Goal: Transaction & Acquisition: Book appointment/travel/reservation

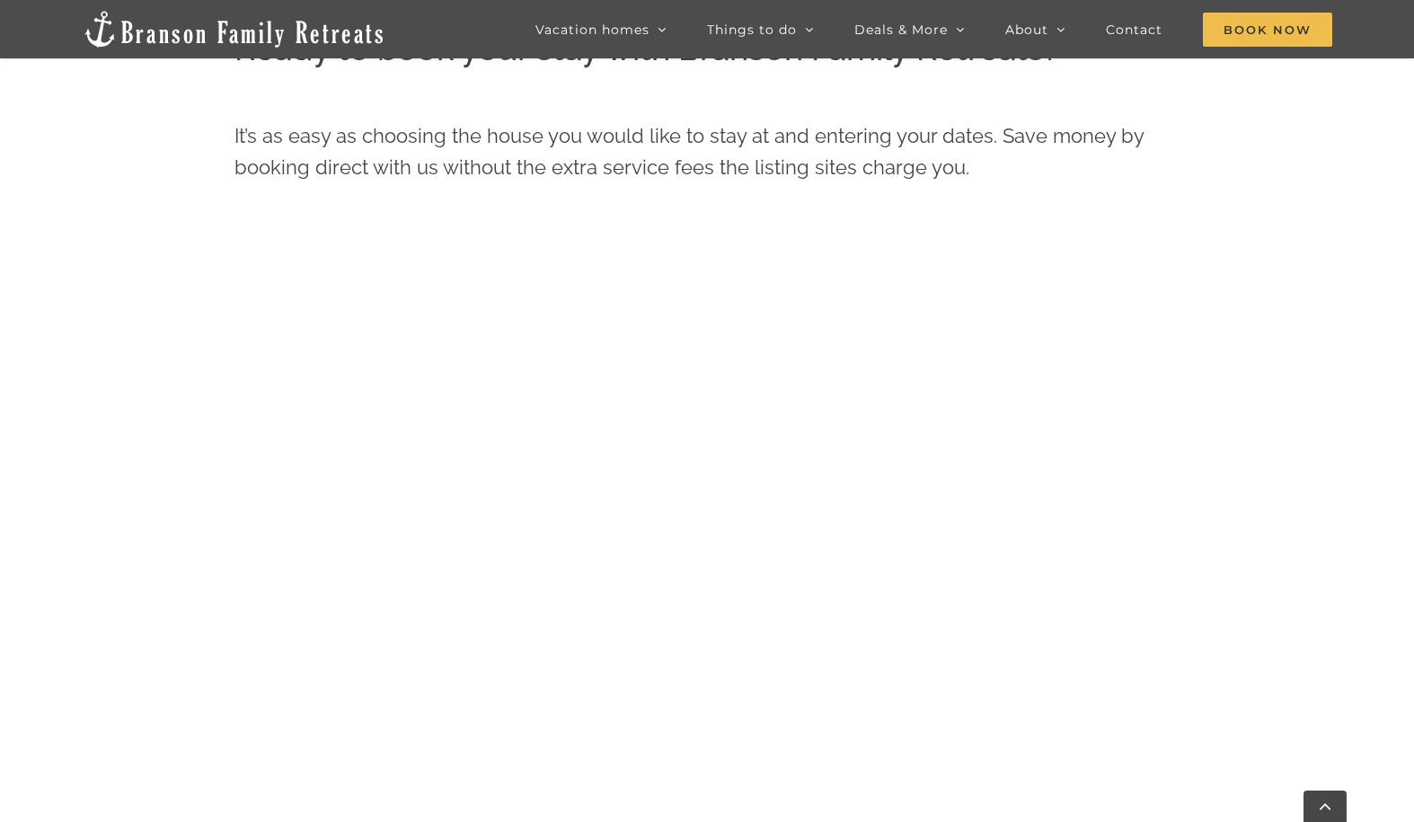
scroll to position [1001, 0]
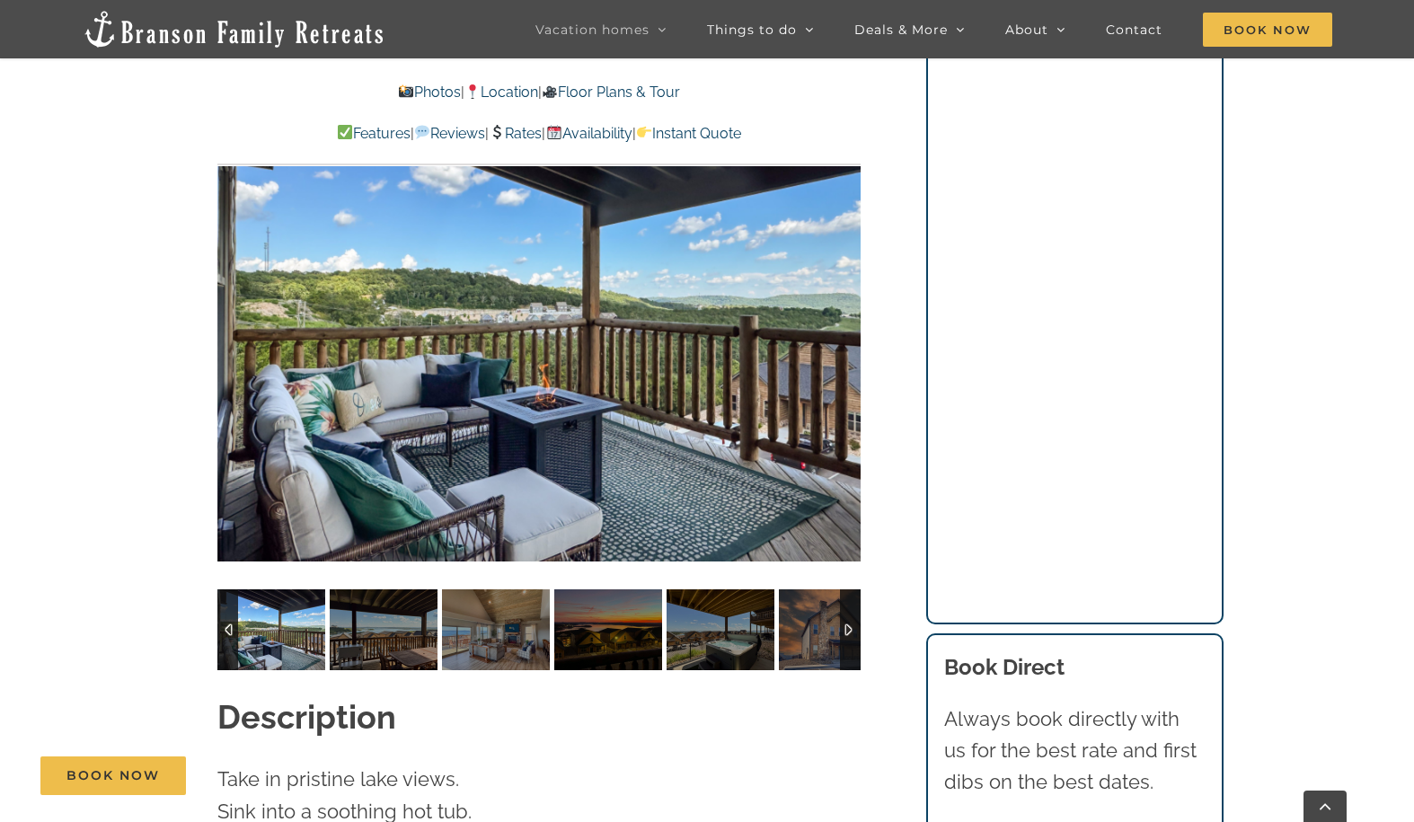
scroll to position [1437, 0]
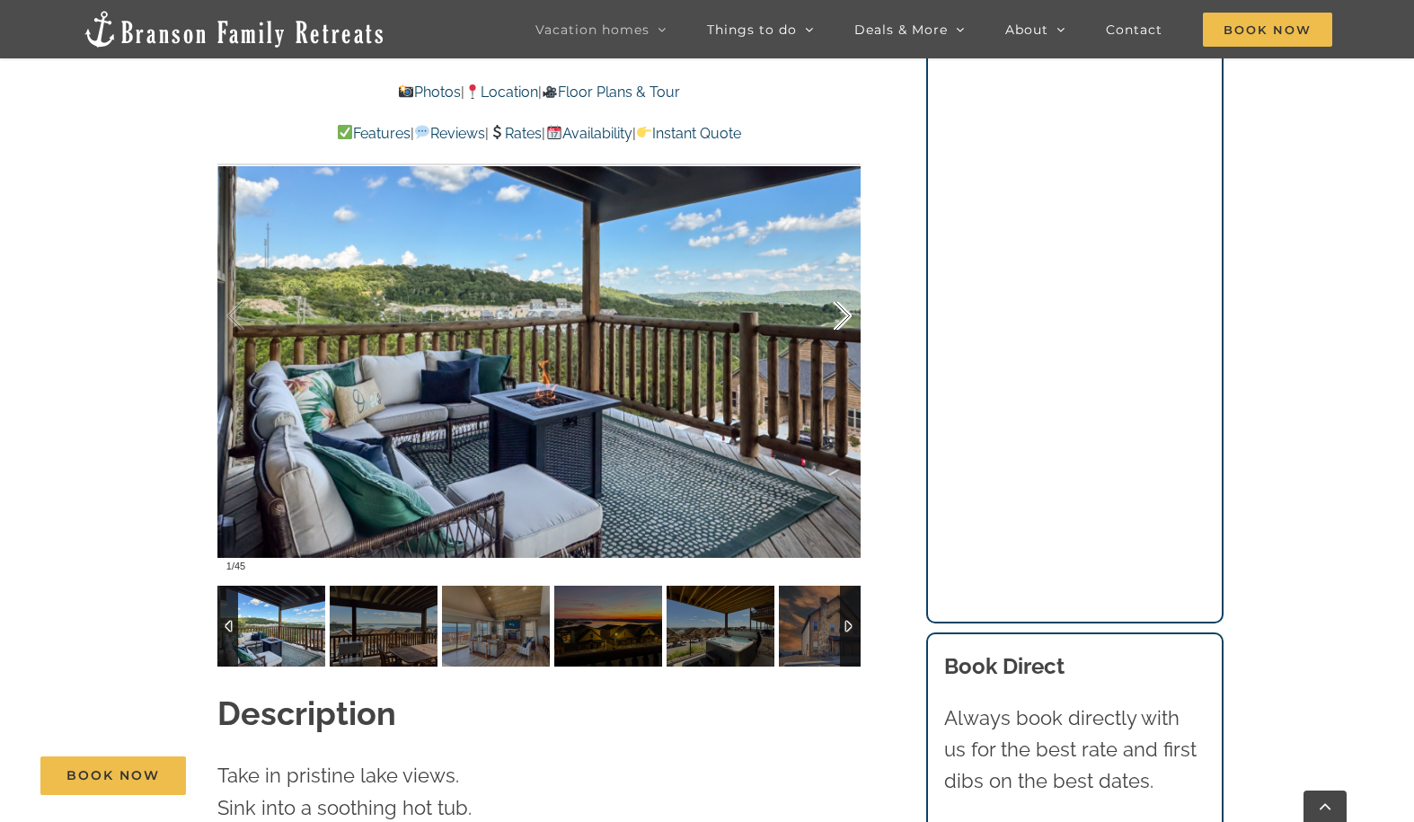
click at [846, 285] on div at bounding box center [824, 316] width 56 height 111
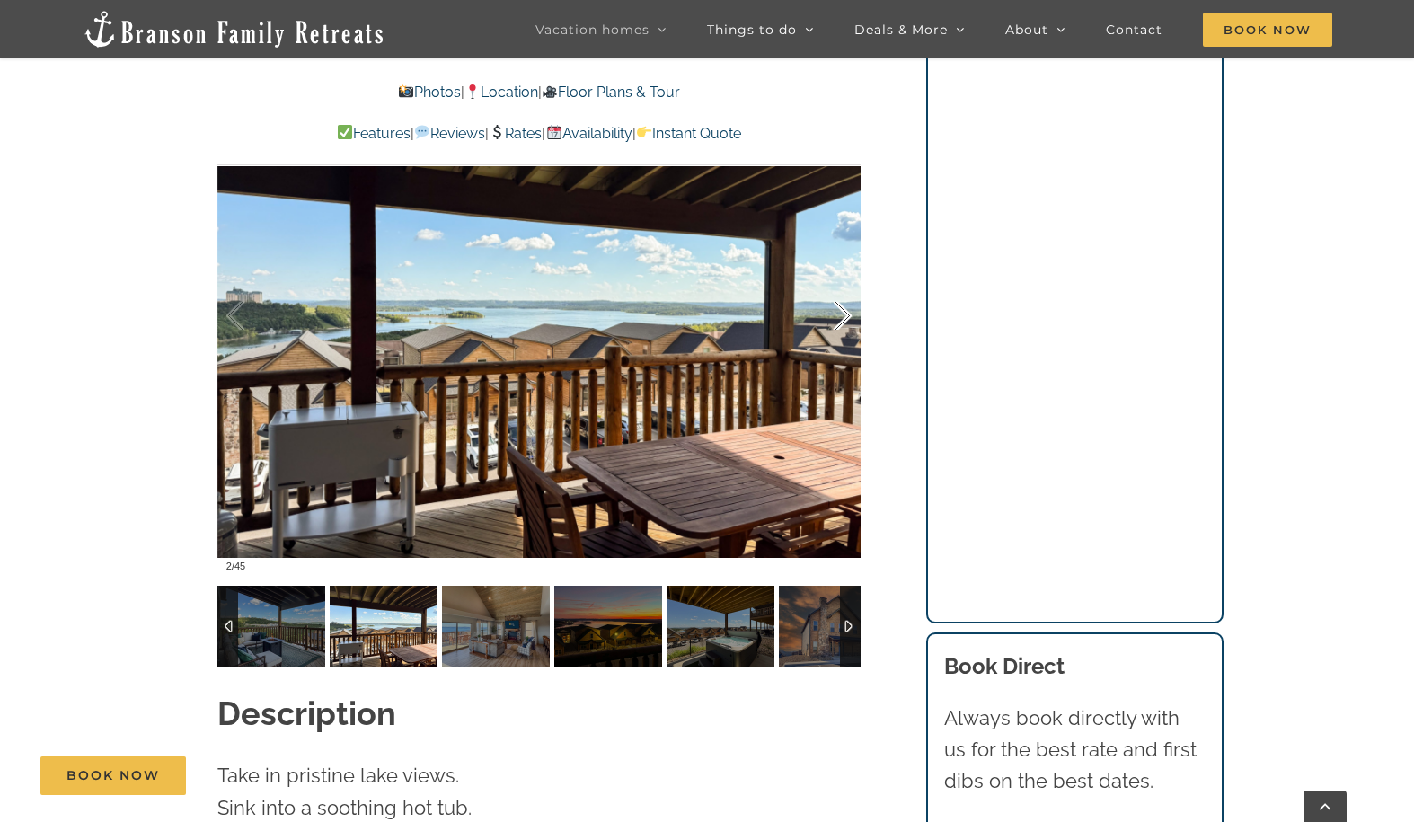
click at [846, 285] on div at bounding box center [824, 316] width 56 height 111
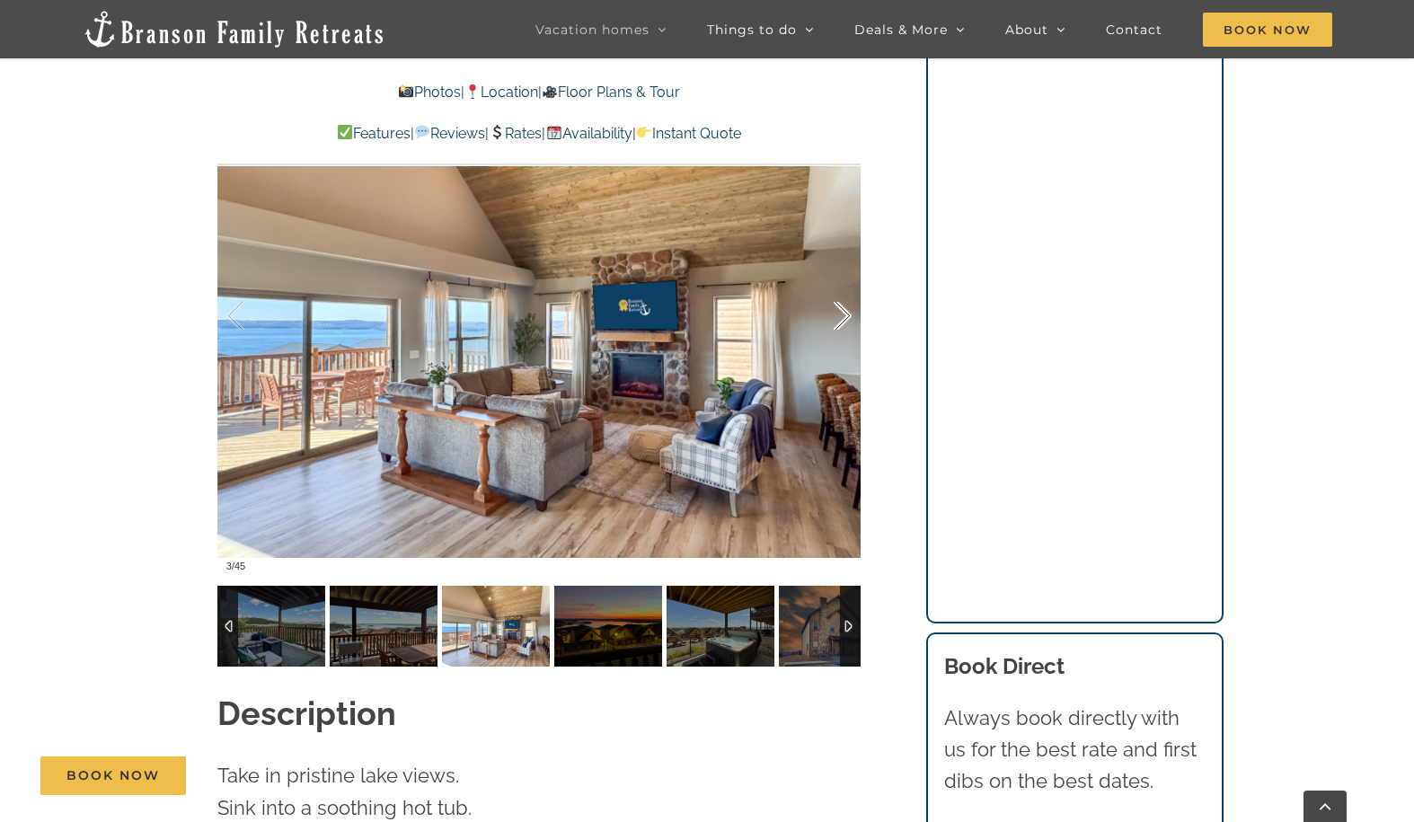
click at [846, 285] on div at bounding box center [824, 316] width 56 height 111
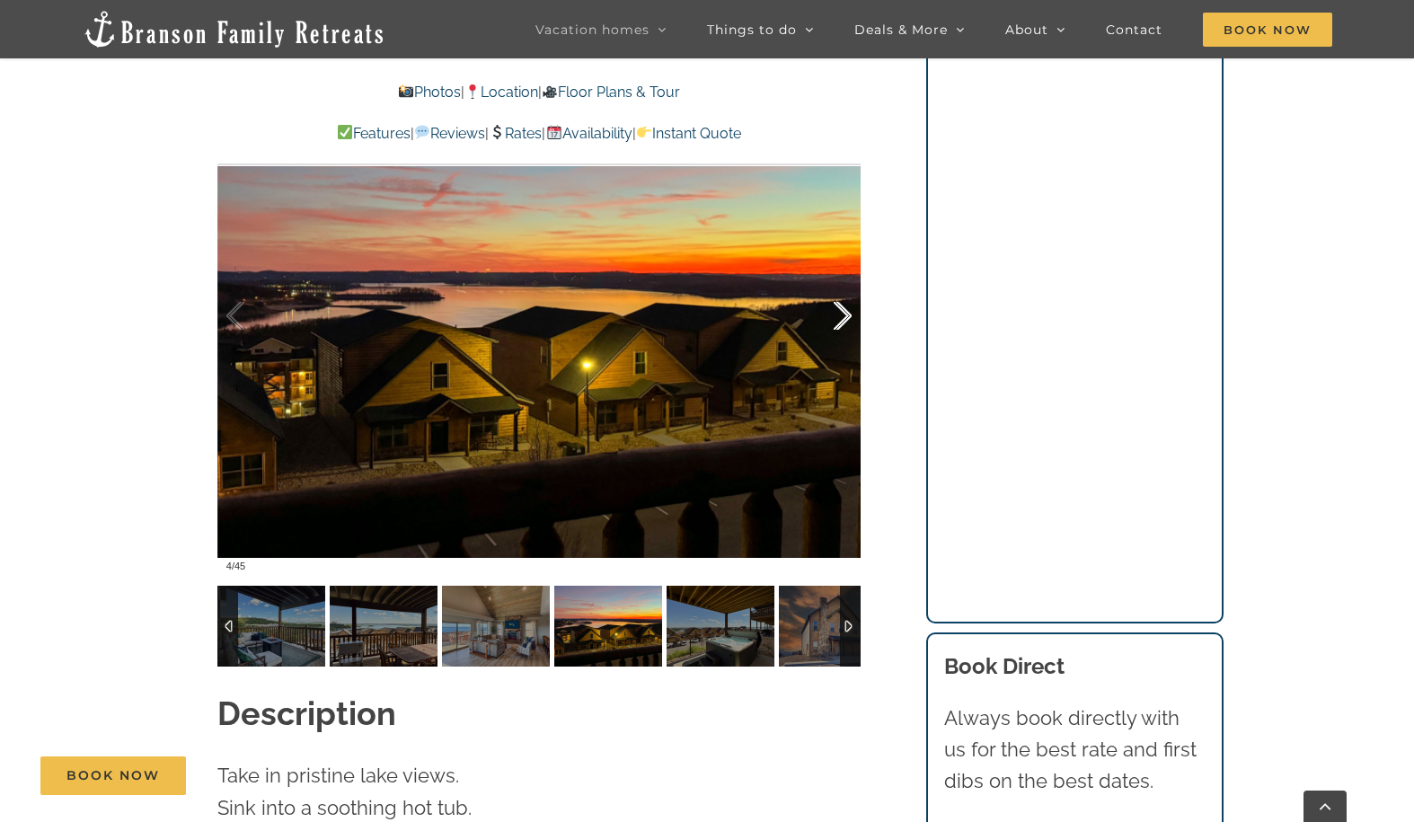
click at [846, 283] on div at bounding box center [824, 316] width 56 height 111
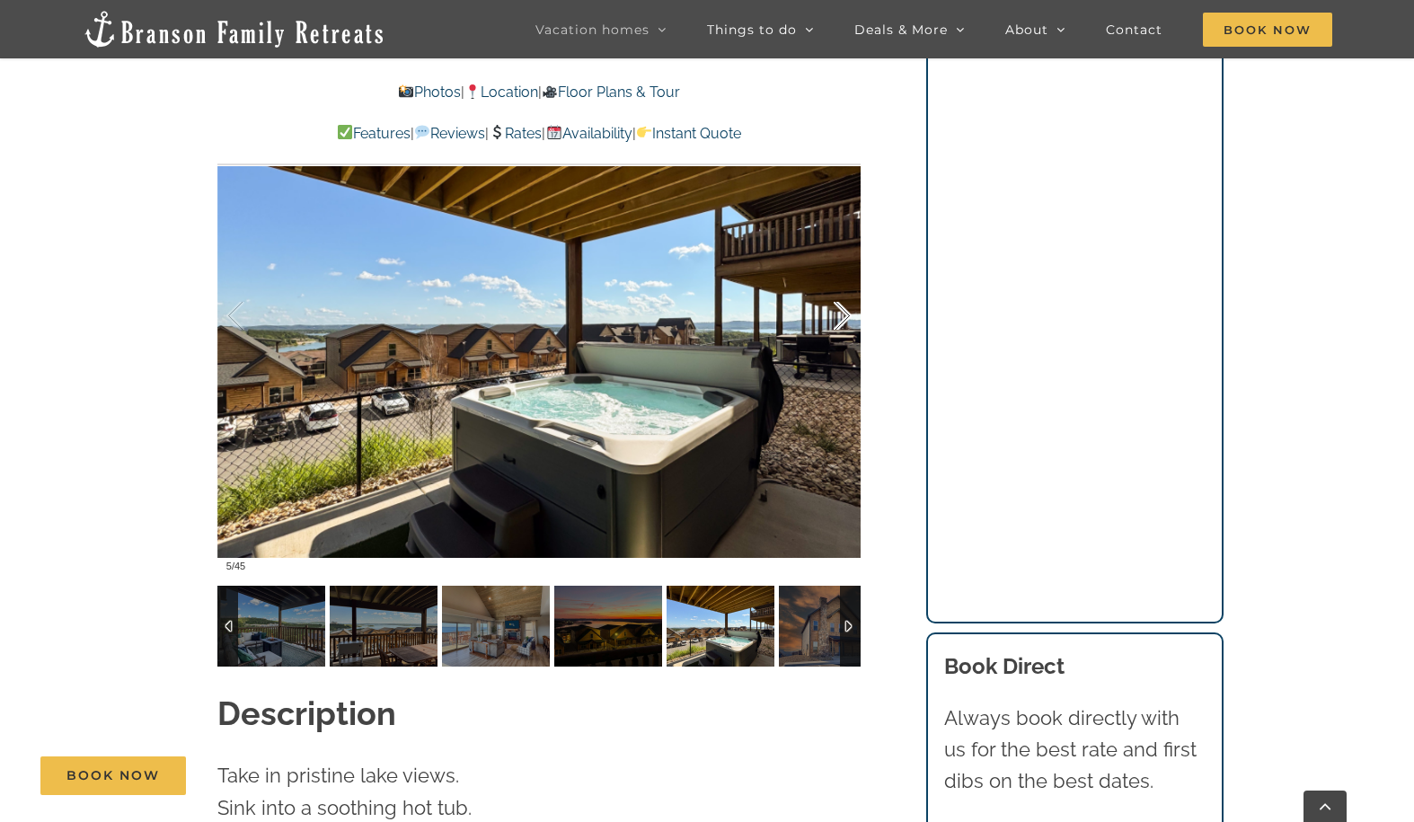
click at [846, 283] on div at bounding box center [824, 316] width 56 height 111
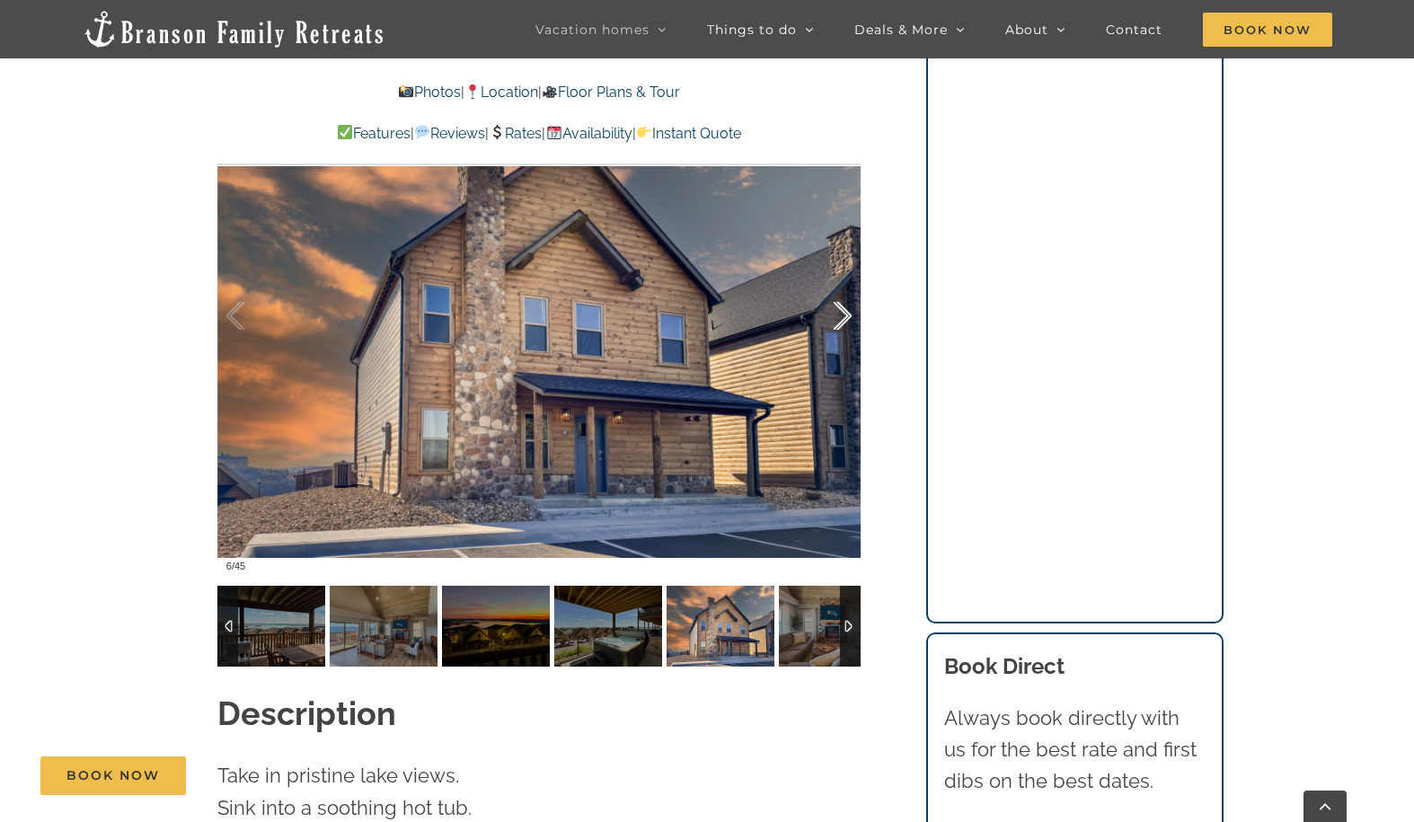
click at [846, 283] on div at bounding box center [824, 316] width 56 height 111
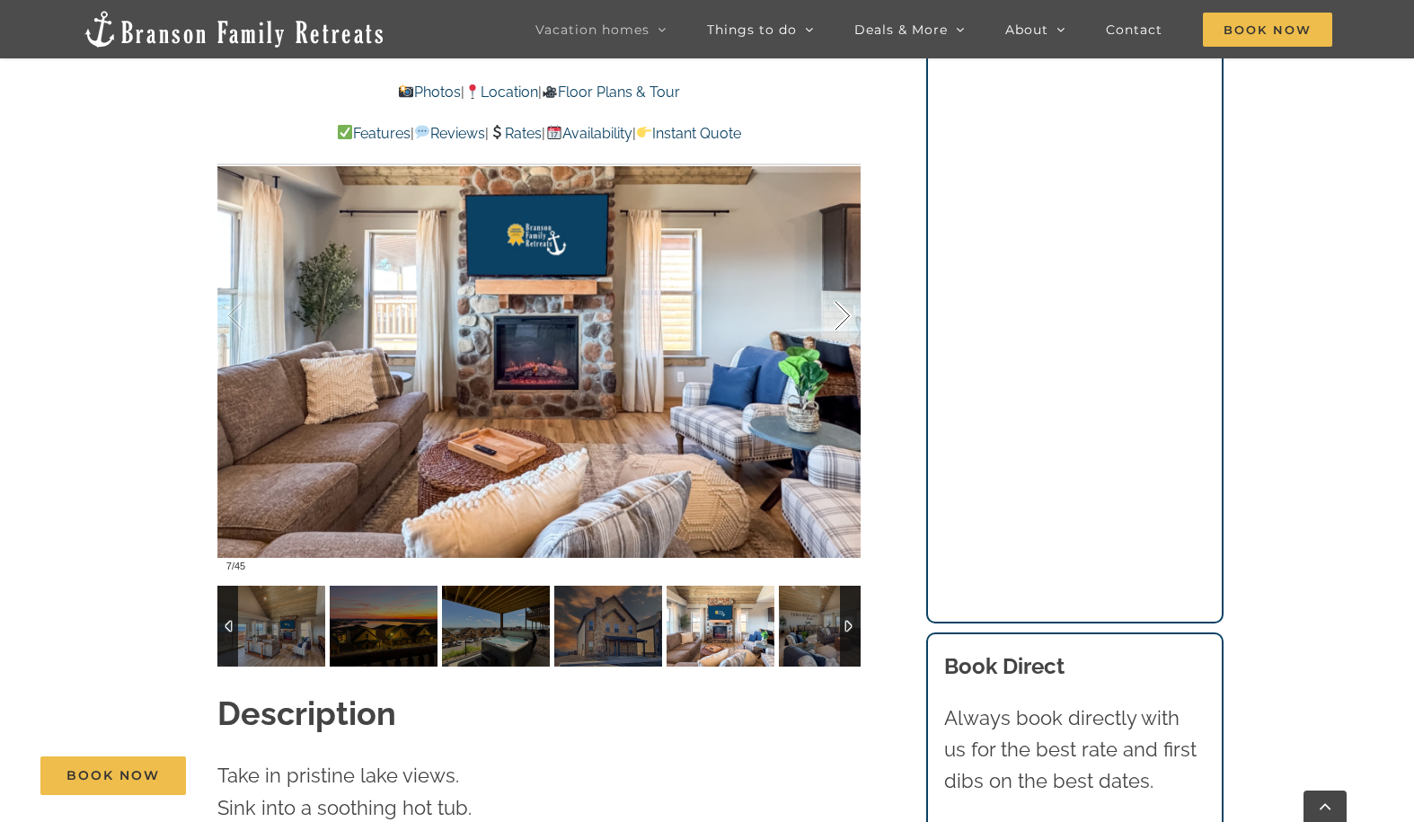
click at [846, 283] on div at bounding box center [824, 316] width 56 height 111
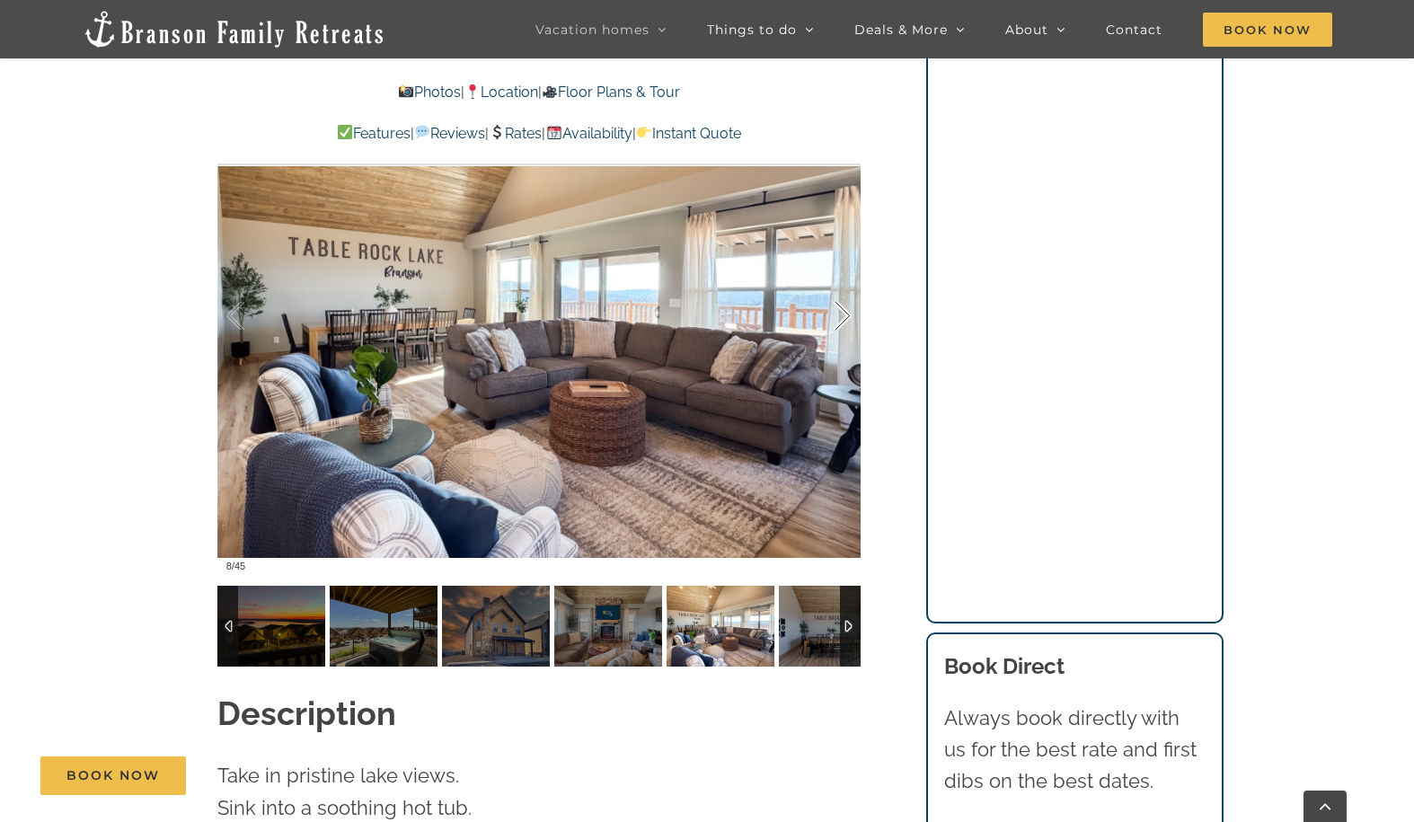
click at [846, 283] on div at bounding box center [824, 316] width 56 height 111
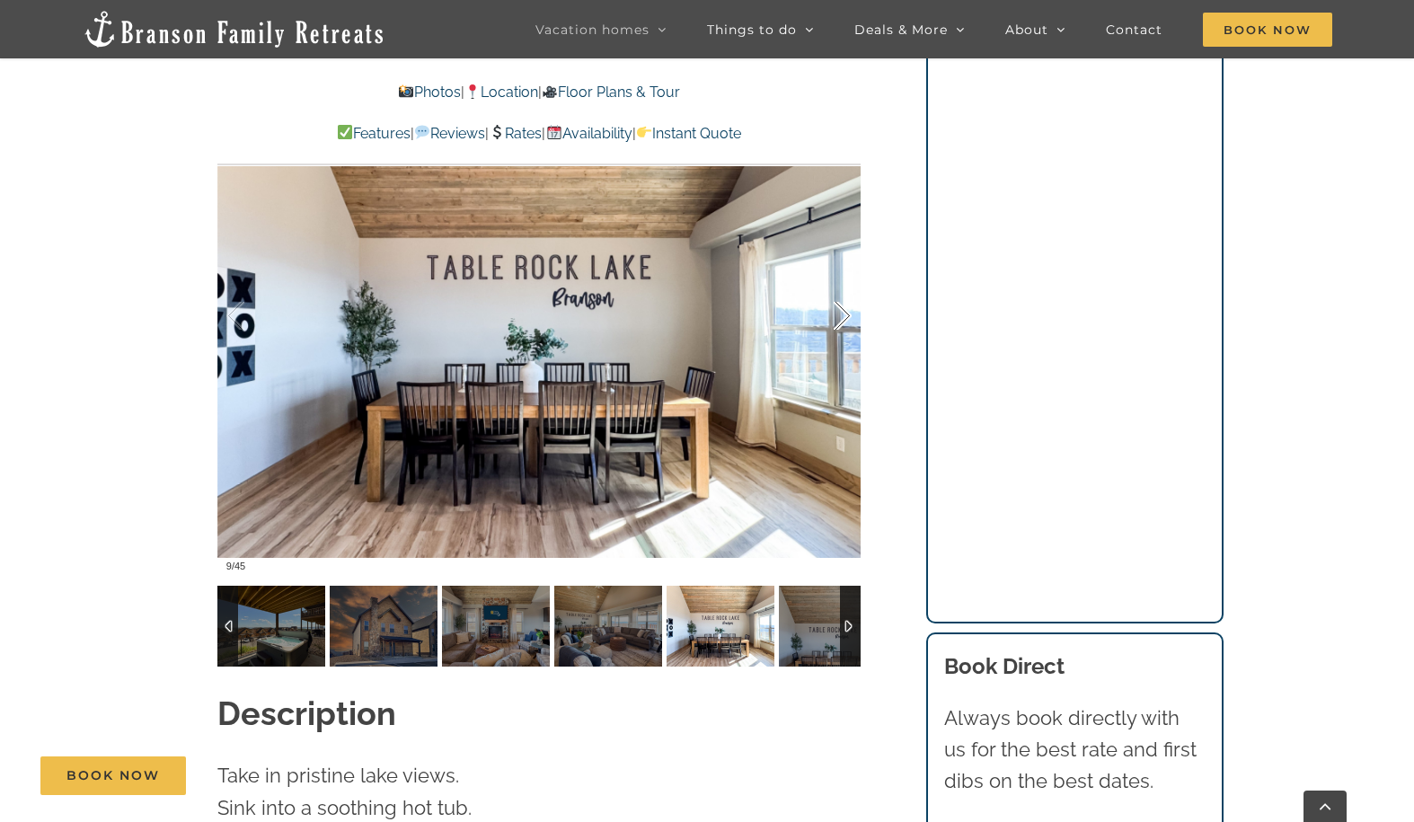
click at [846, 283] on div at bounding box center [824, 316] width 56 height 111
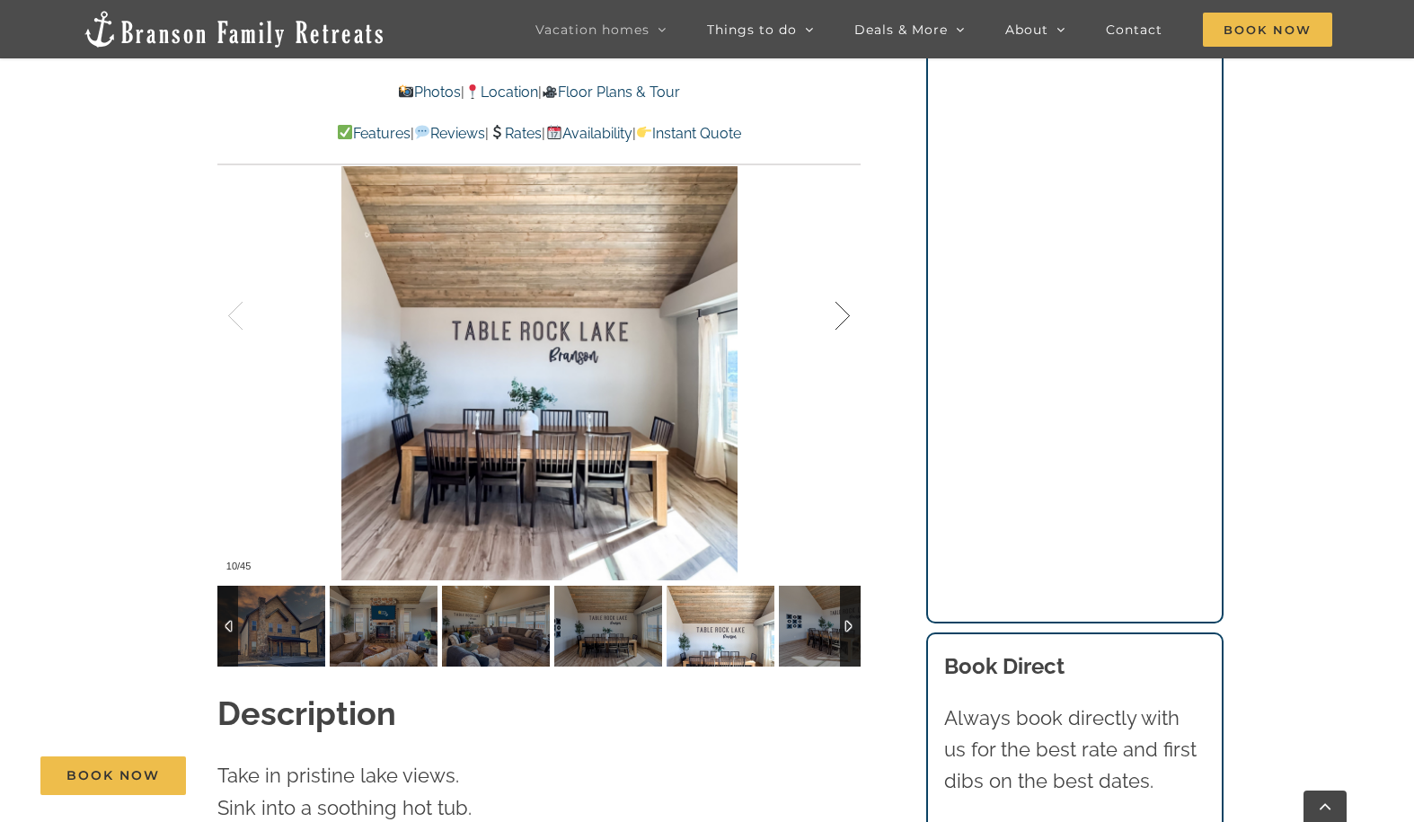
click at [846, 283] on div at bounding box center [824, 316] width 56 height 111
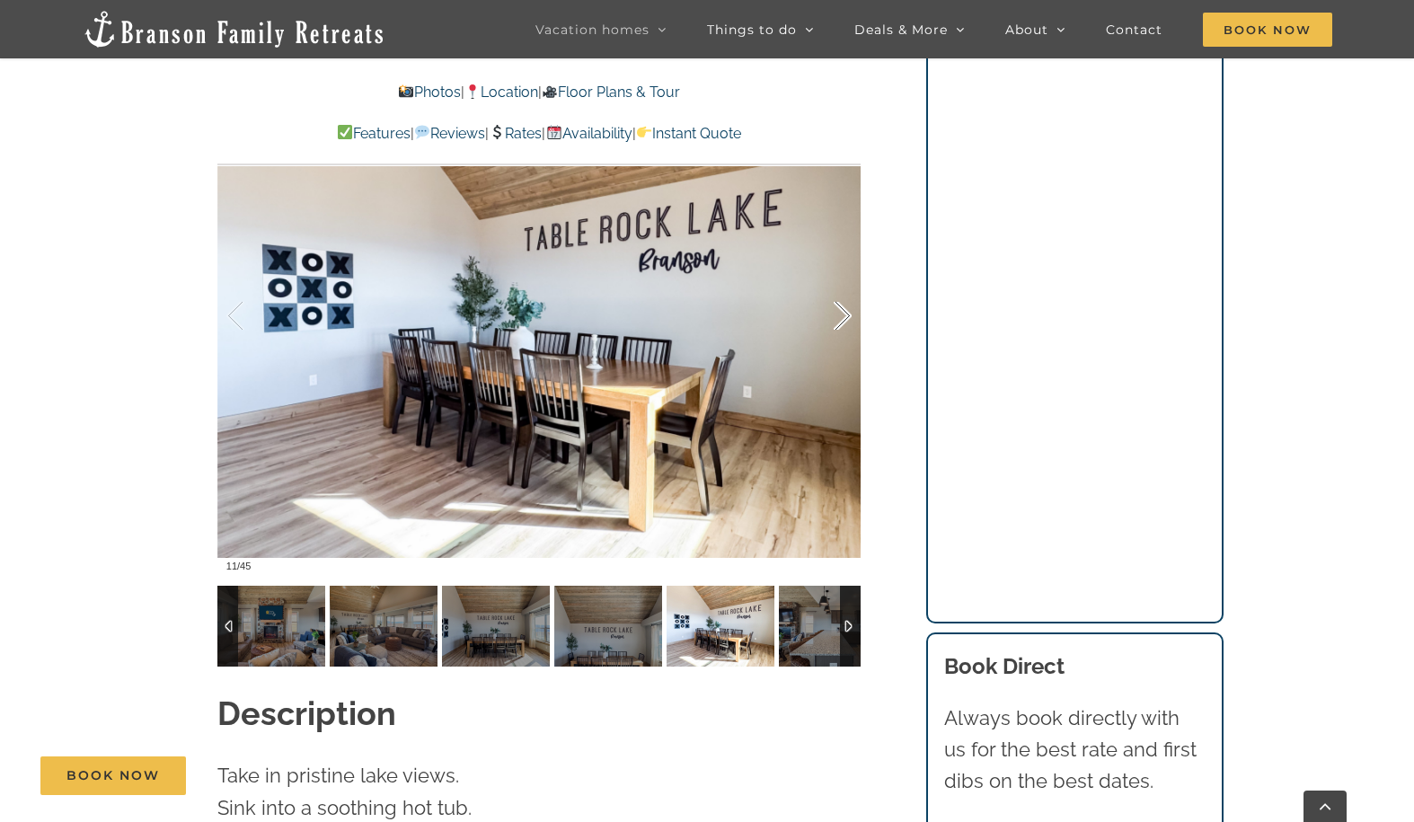
click at [846, 283] on div at bounding box center [824, 316] width 56 height 111
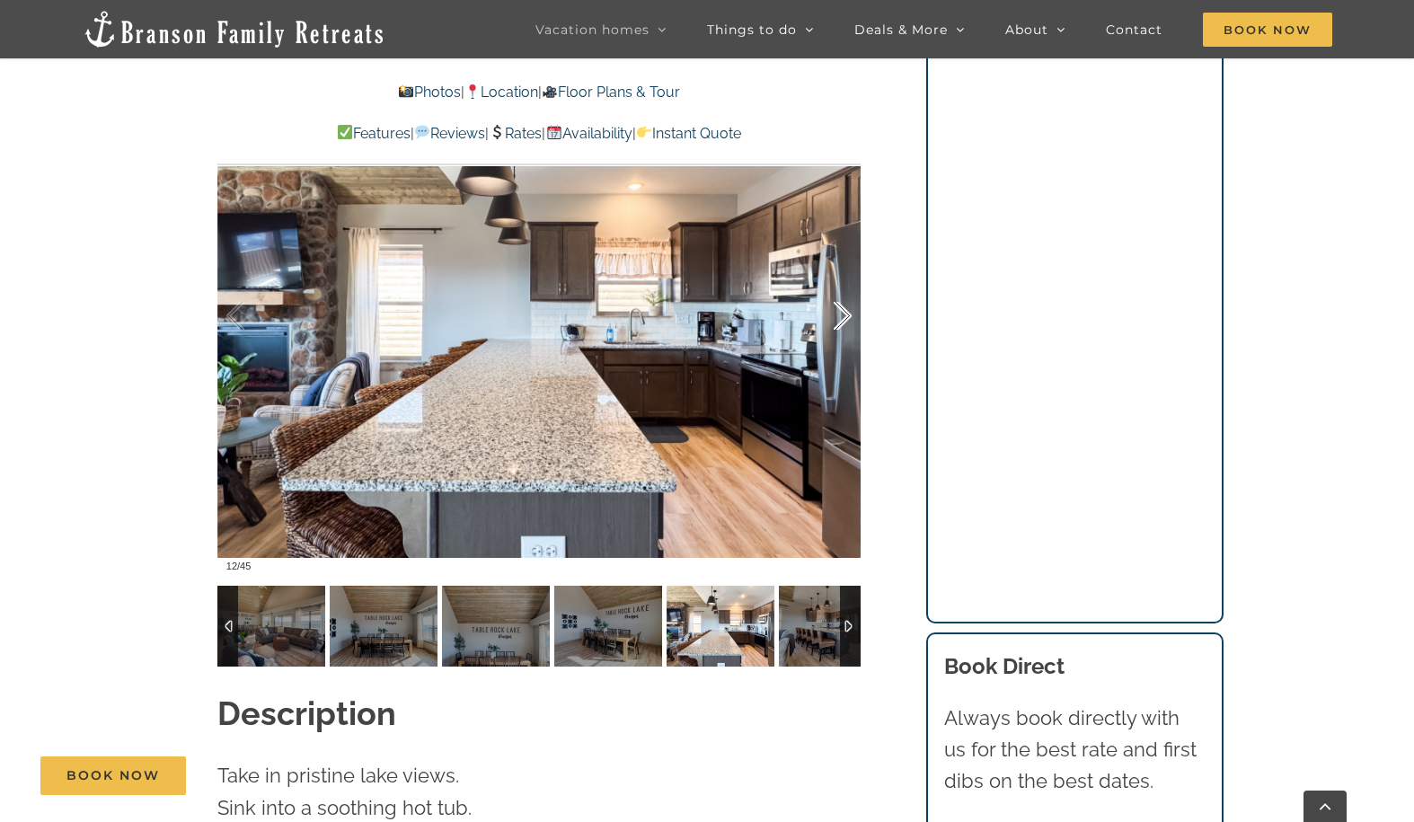
click at [846, 283] on div at bounding box center [824, 316] width 56 height 111
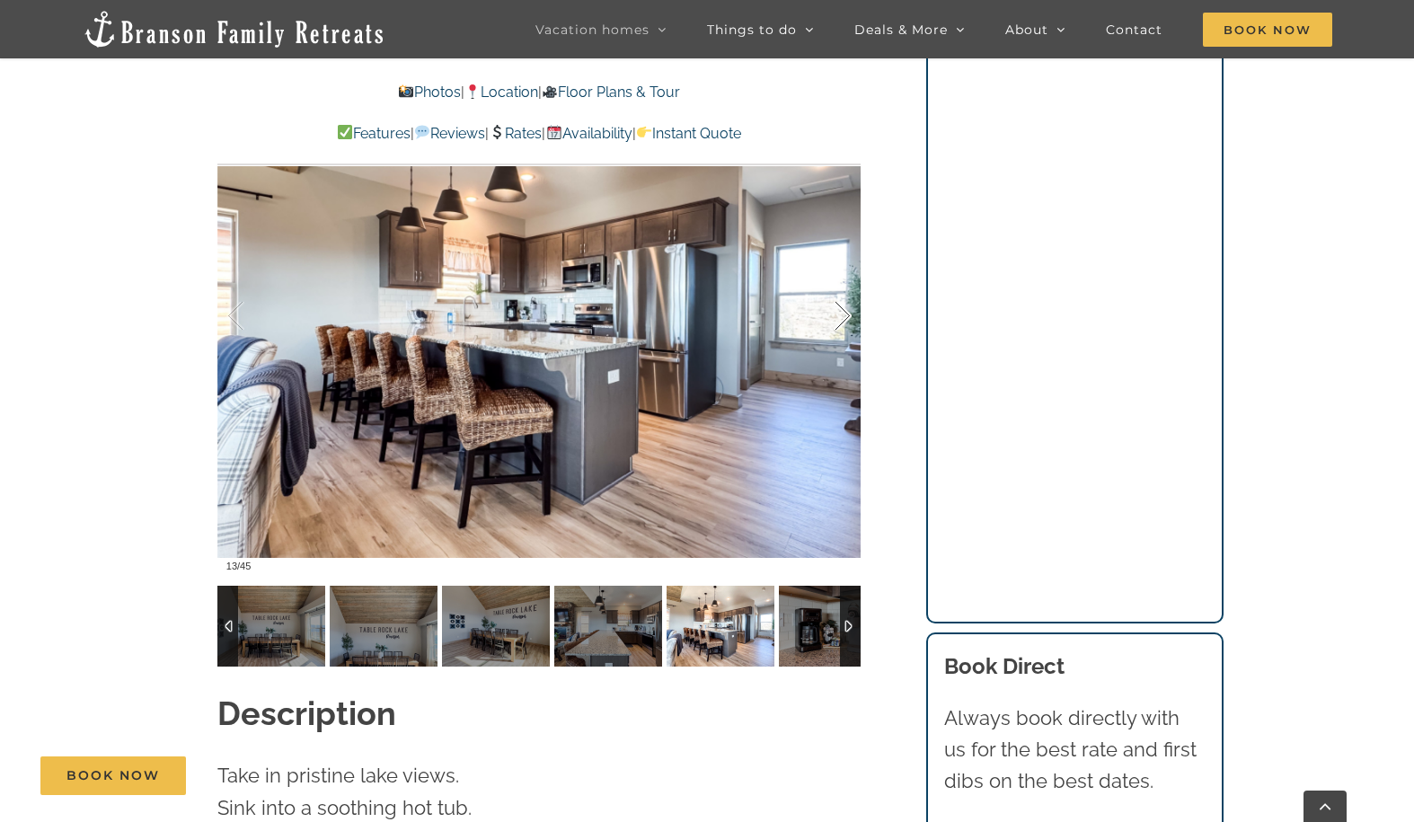
click at [846, 283] on div at bounding box center [824, 316] width 56 height 111
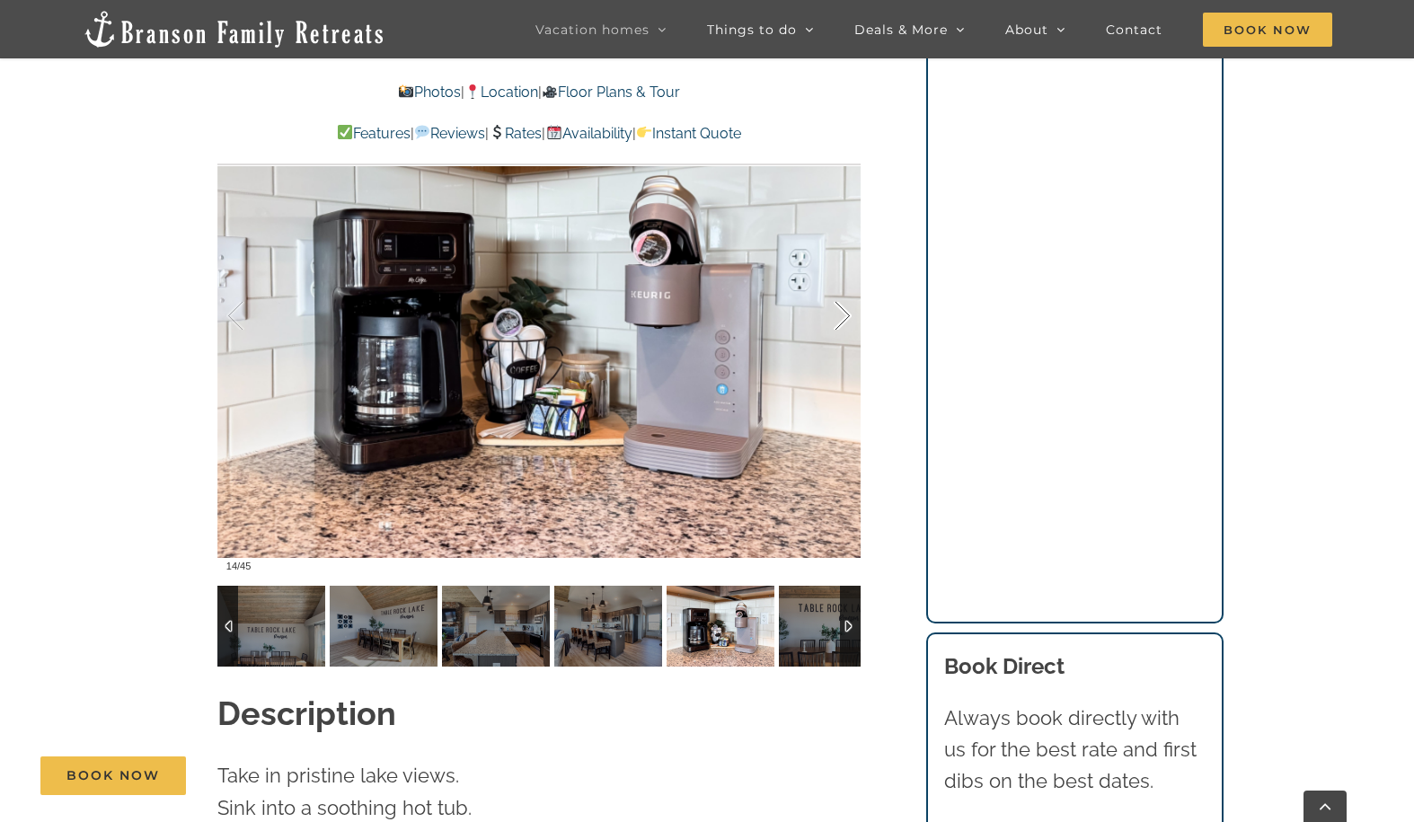
click at [846, 283] on div at bounding box center [824, 316] width 56 height 111
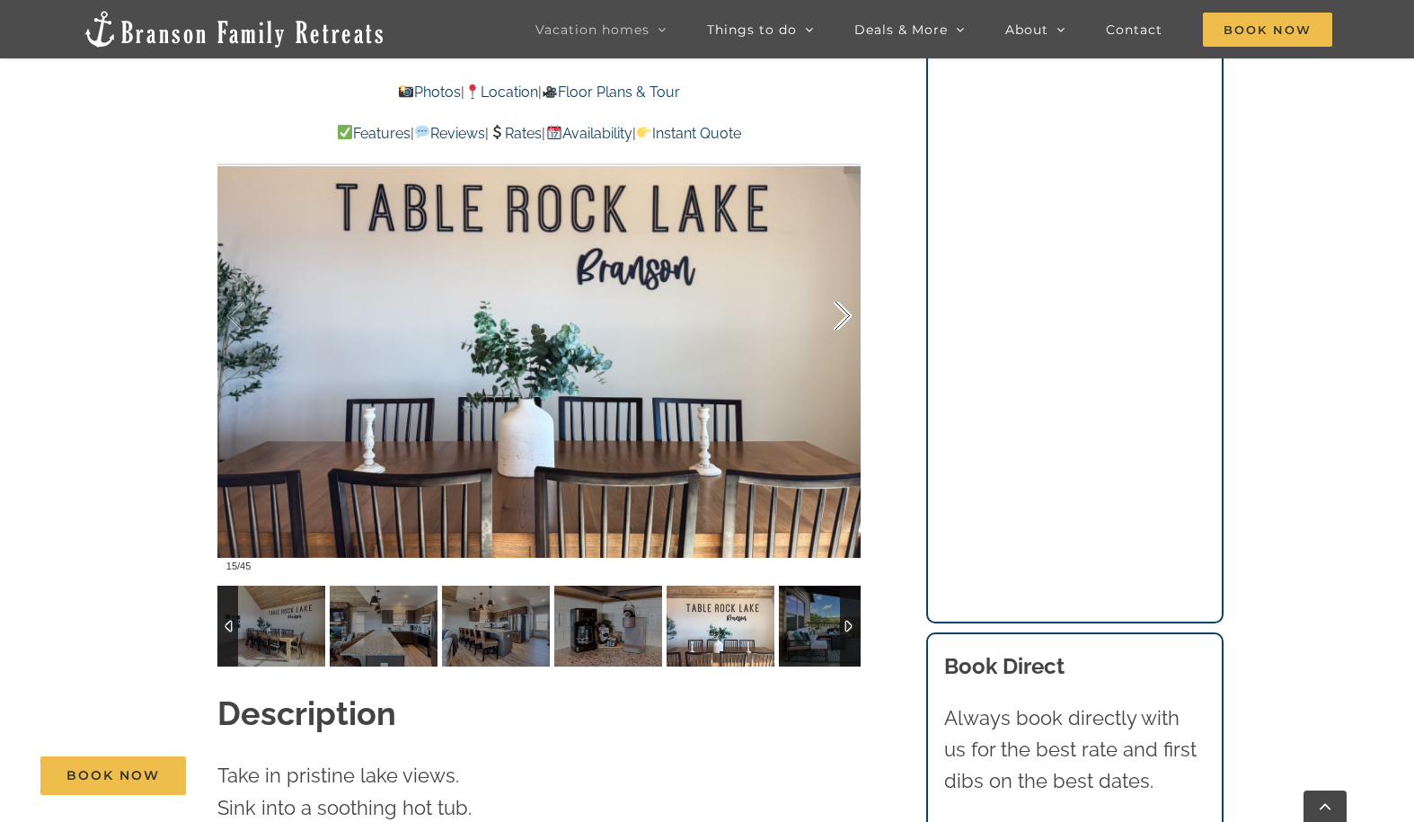
click at [846, 283] on div at bounding box center [824, 316] width 56 height 111
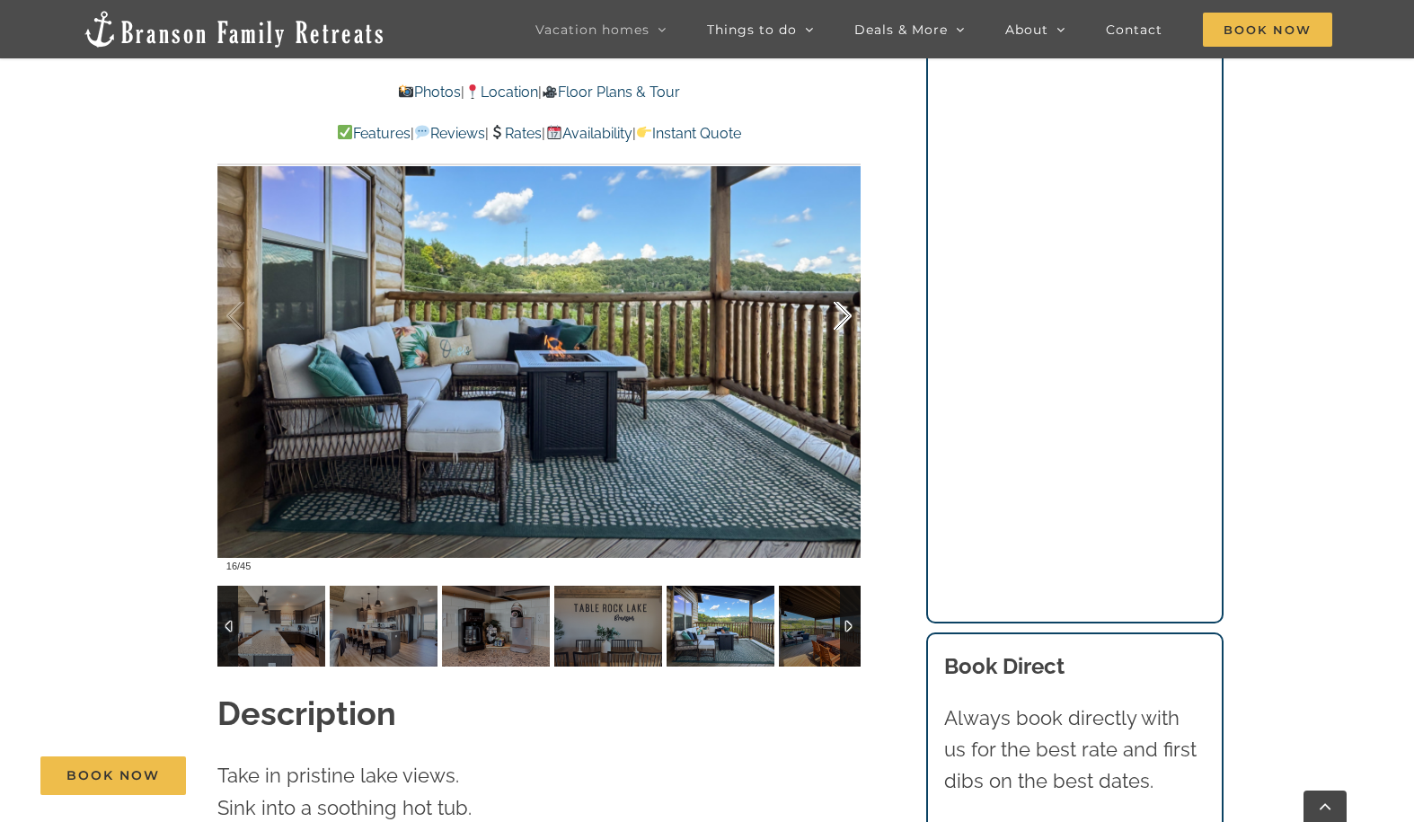
click at [846, 283] on div at bounding box center [824, 316] width 56 height 111
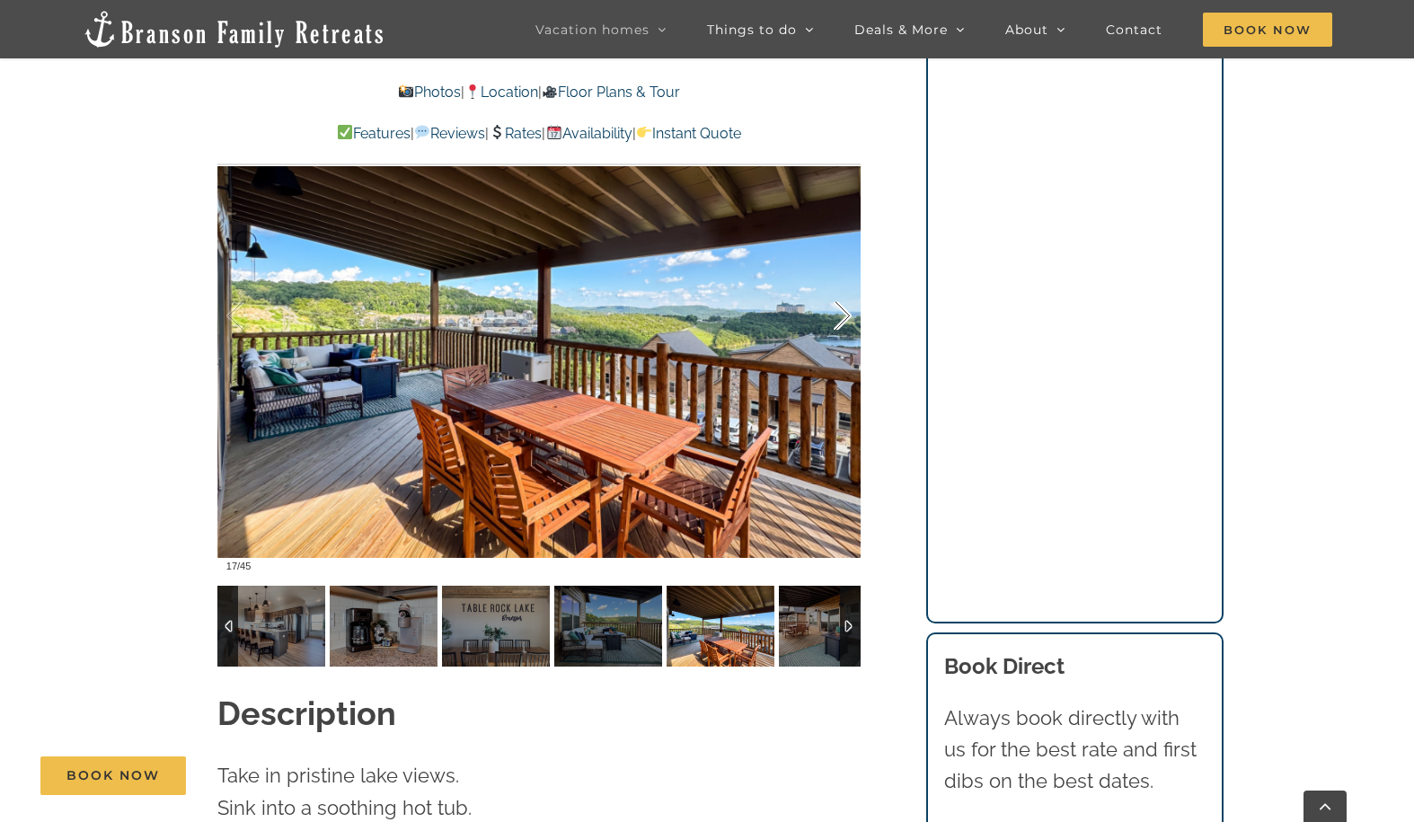
click at [846, 284] on div at bounding box center [824, 316] width 56 height 111
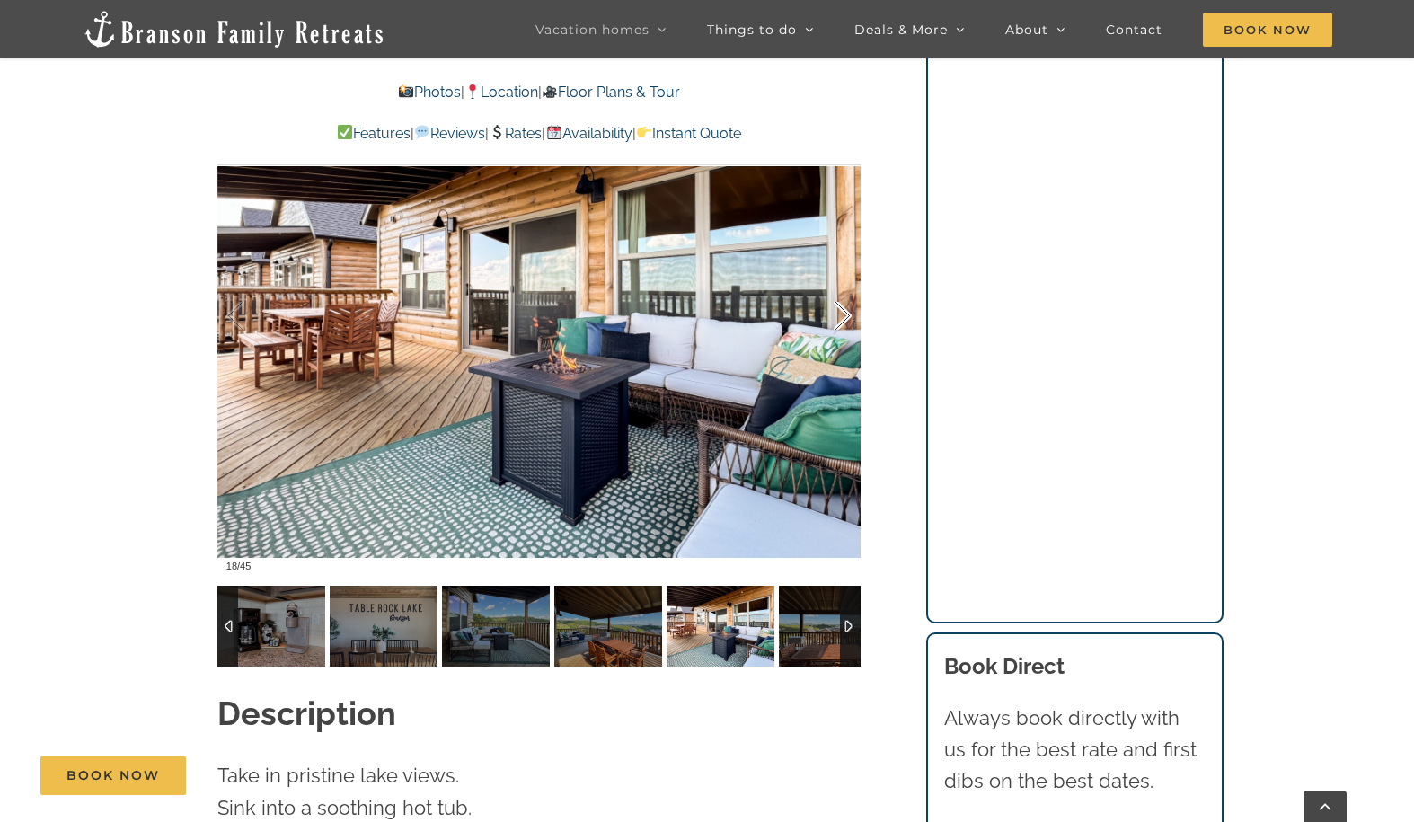
click at [846, 284] on div at bounding box center [824, 316] width 56 height 111
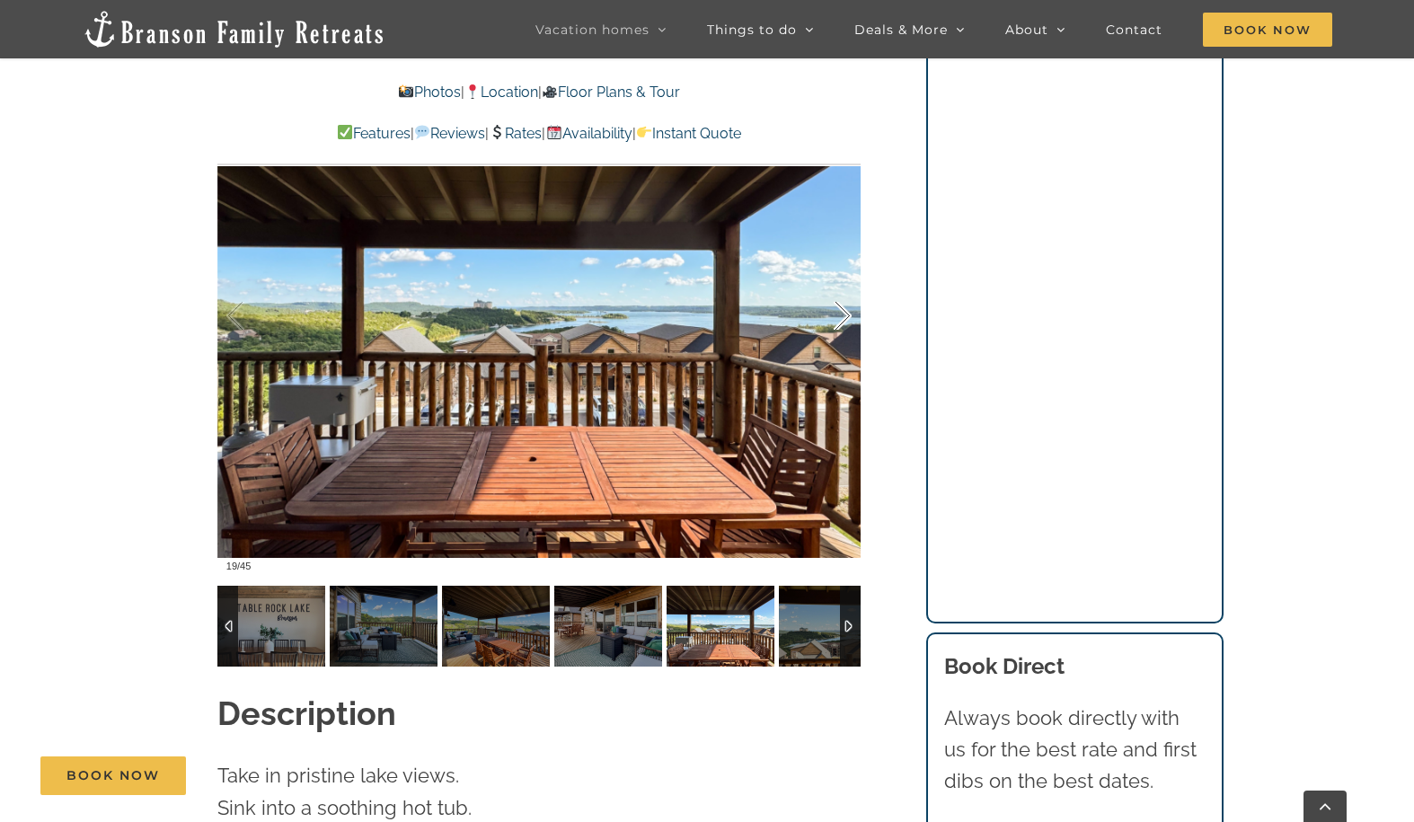
click at [846, 284] on div at bounding box center [824, 316] width 56 height 111
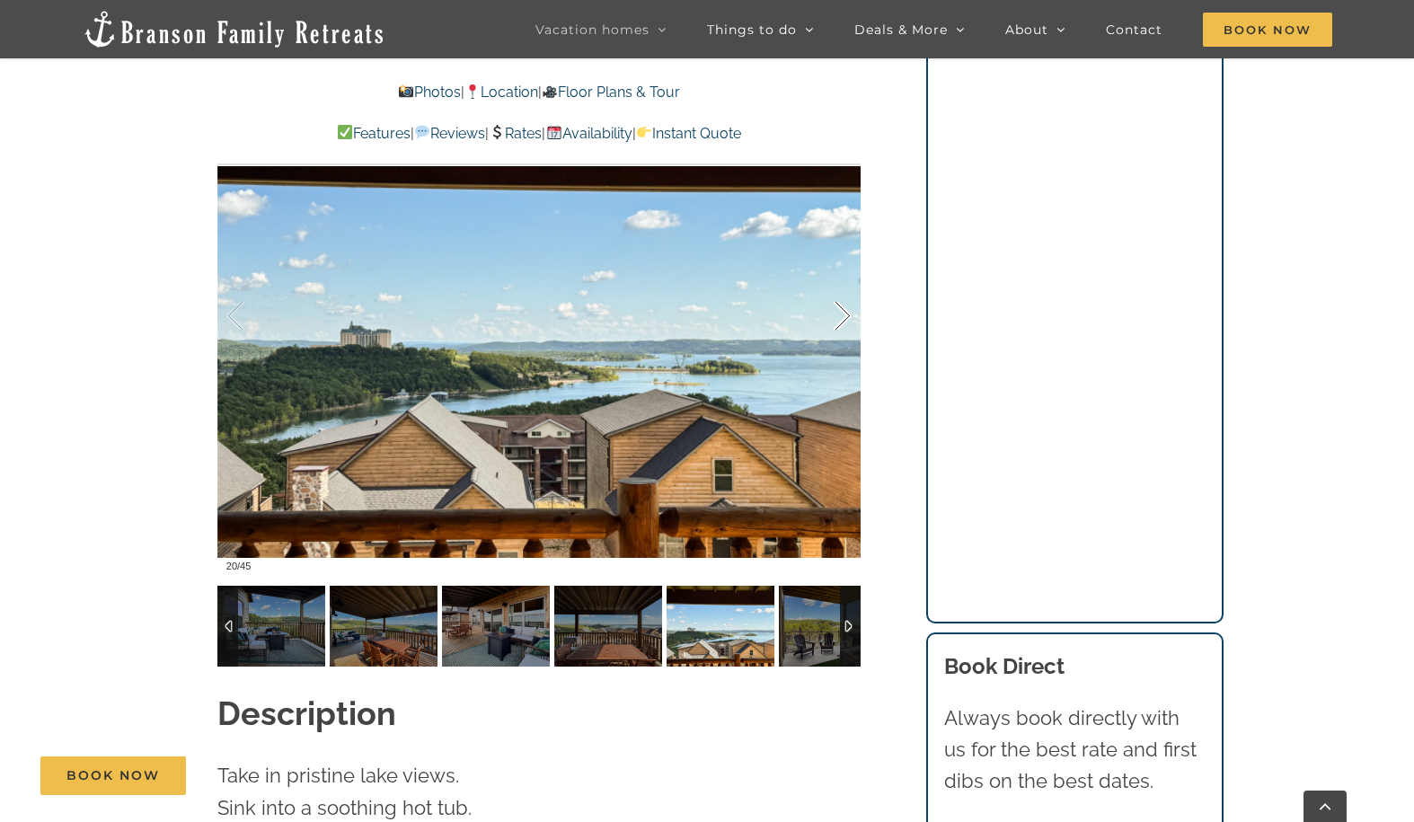
click at [846, 284] on div at bounding box center [824, 316] width 56 height 111
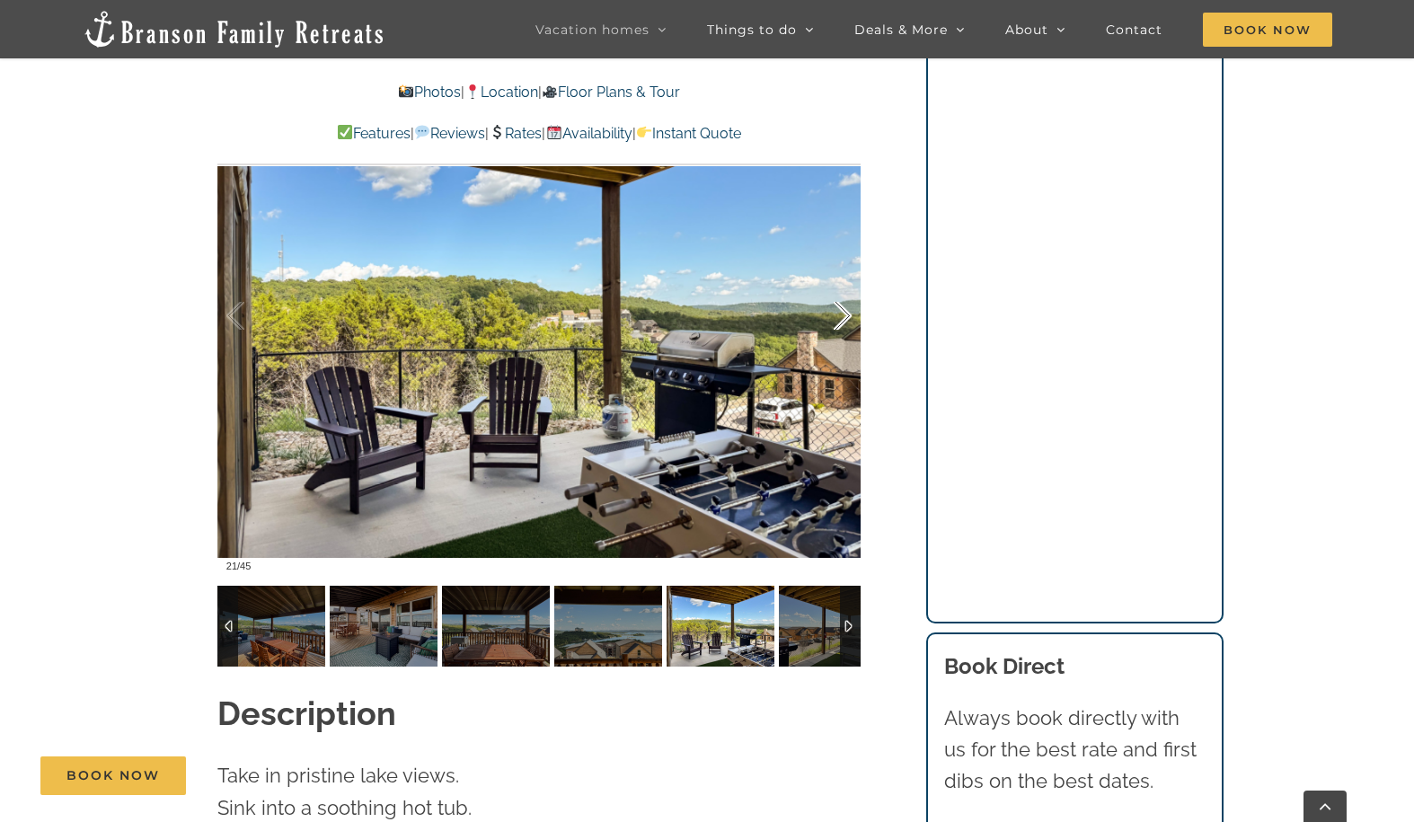
click at [846, 284] on div at bounding box center [824, 316] width 56 height 111
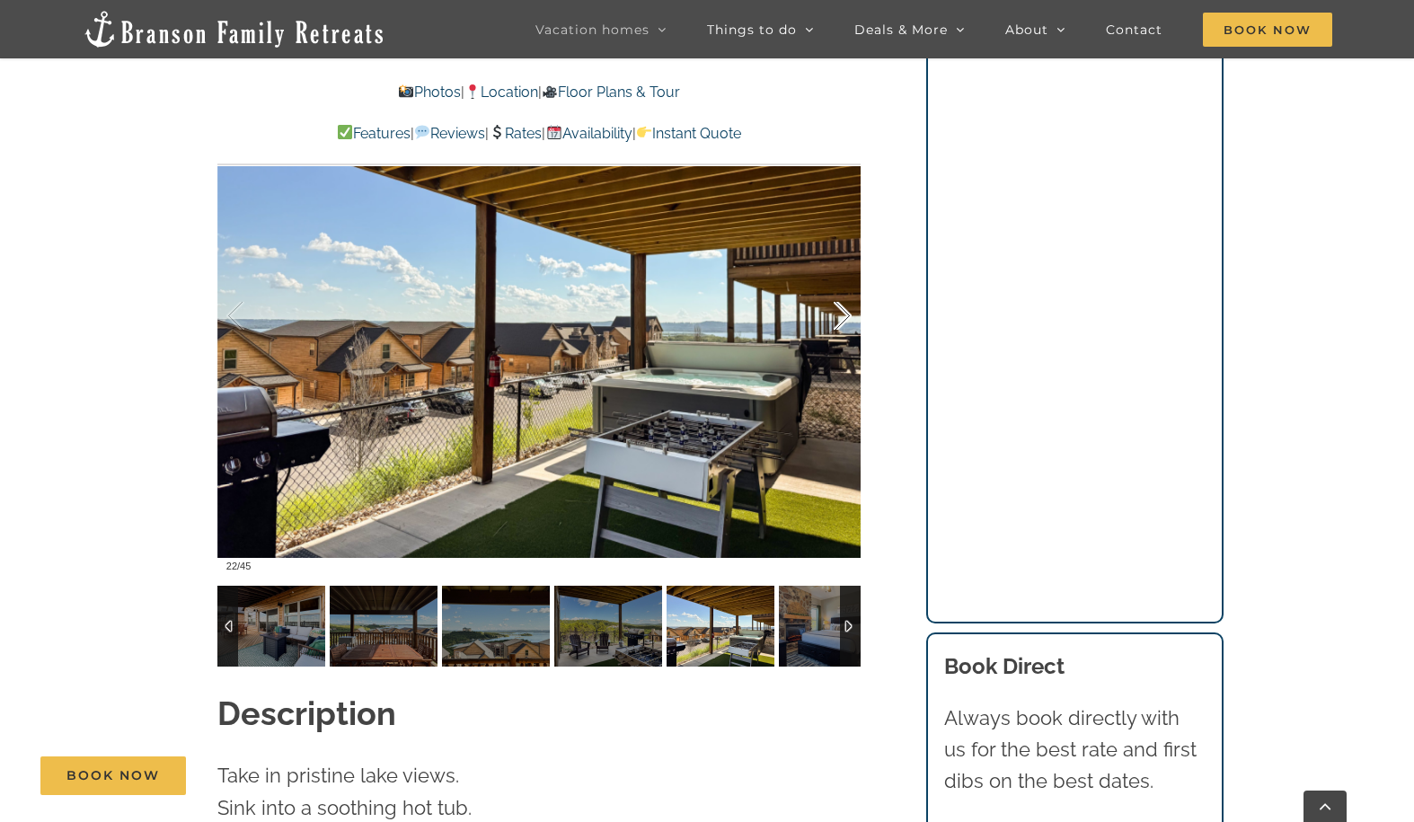
click at [846, 284] on div at bounding box center [824, 316] width 56 height 111
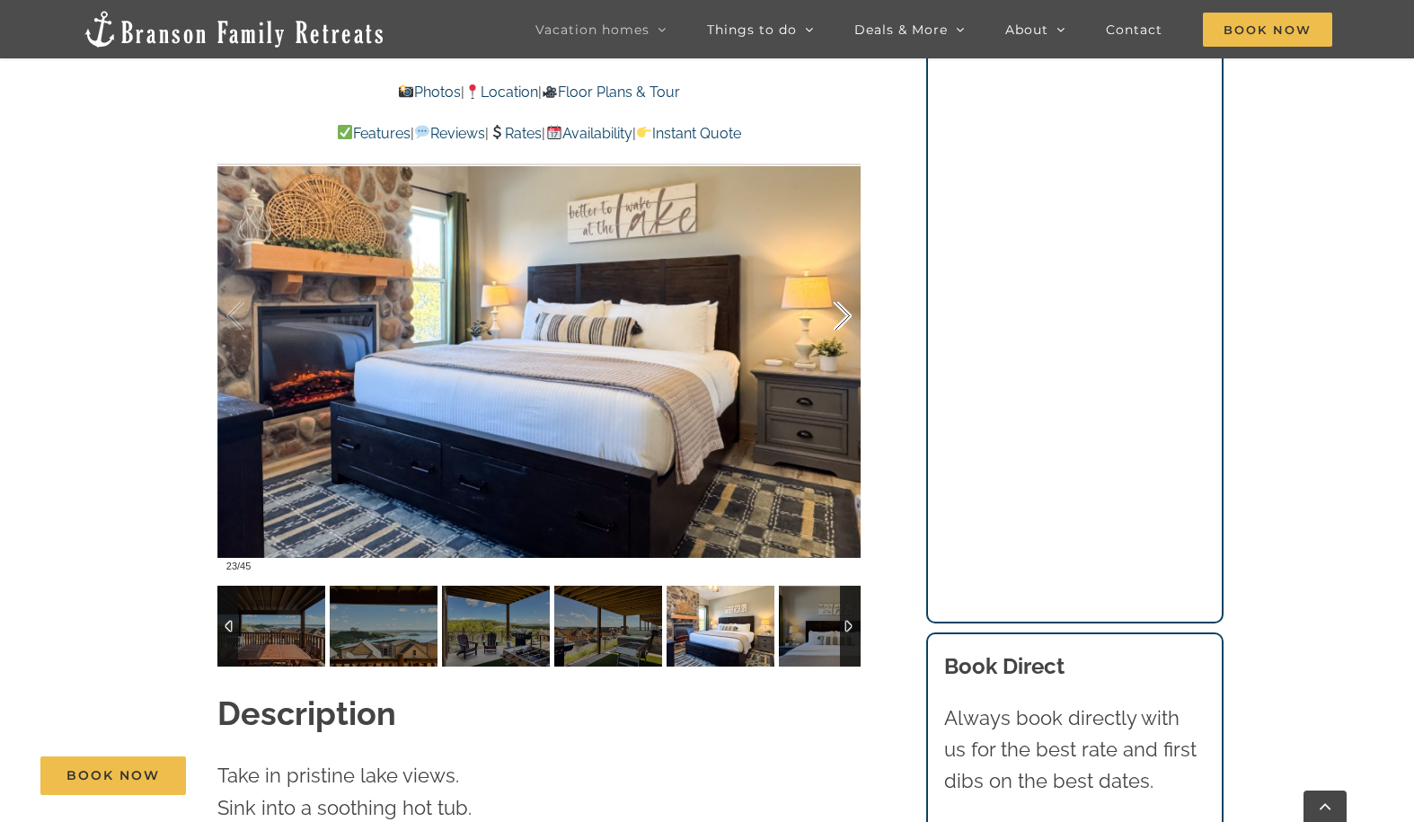
click at [846, 283] on div at bounding box center [824, 316] width 56 height 111
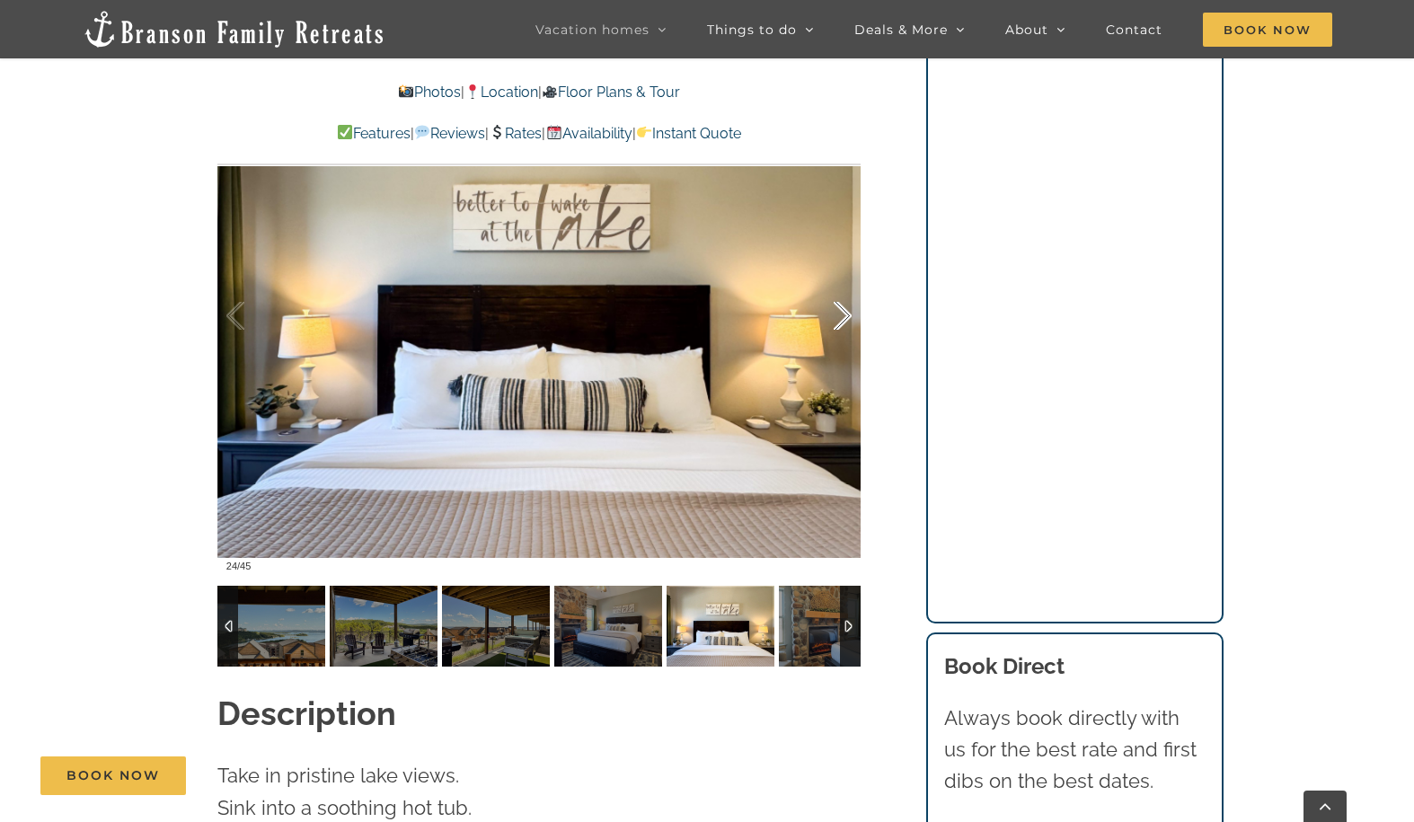
click at [846, 283] on div at bounding box center [824, 316] width 56 height 111
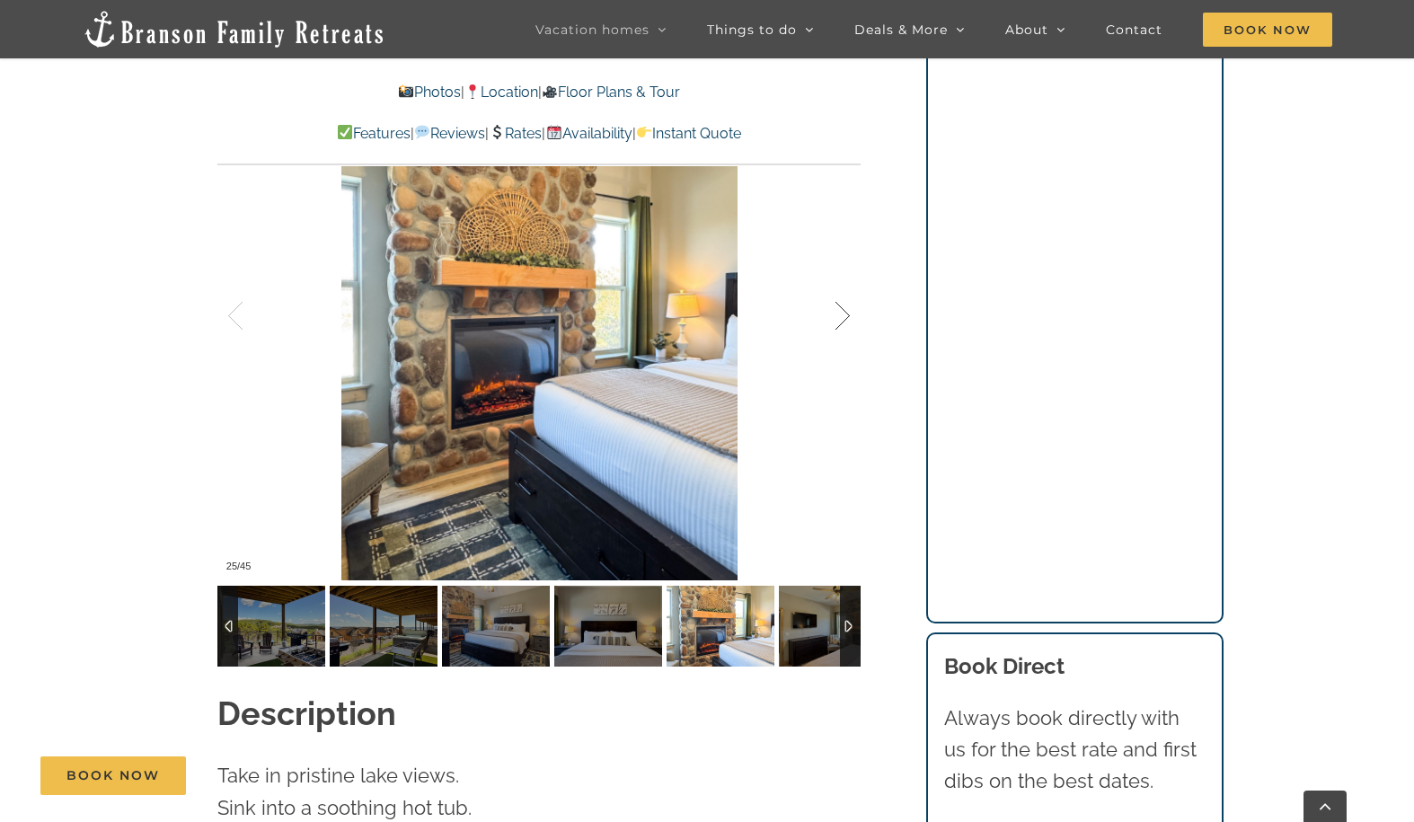
click at [846, 283] on div at bounding box center [824, 316] width 56 height 111
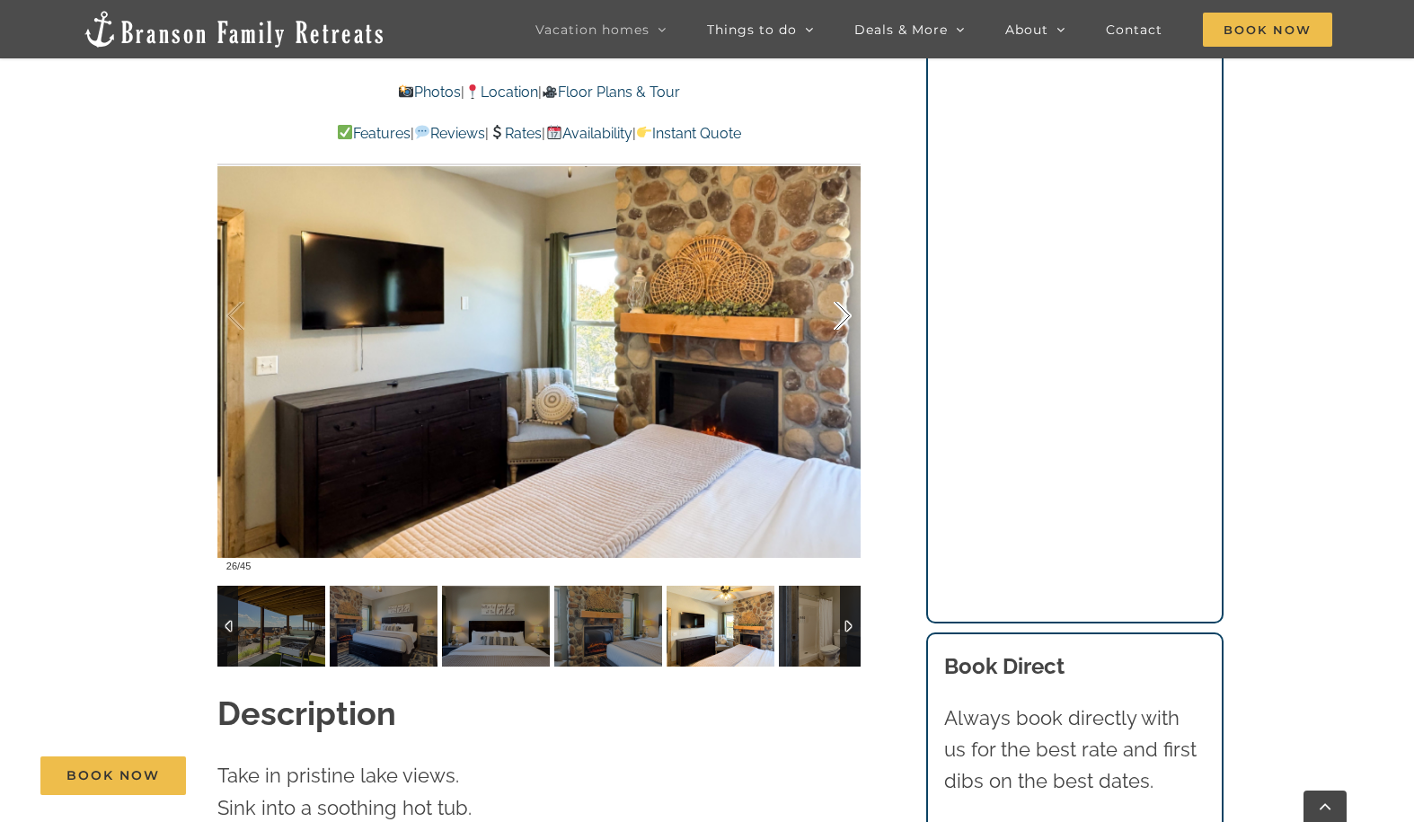
click at [846, 283] on div at bounding box center [824, 316] width 56 height 111
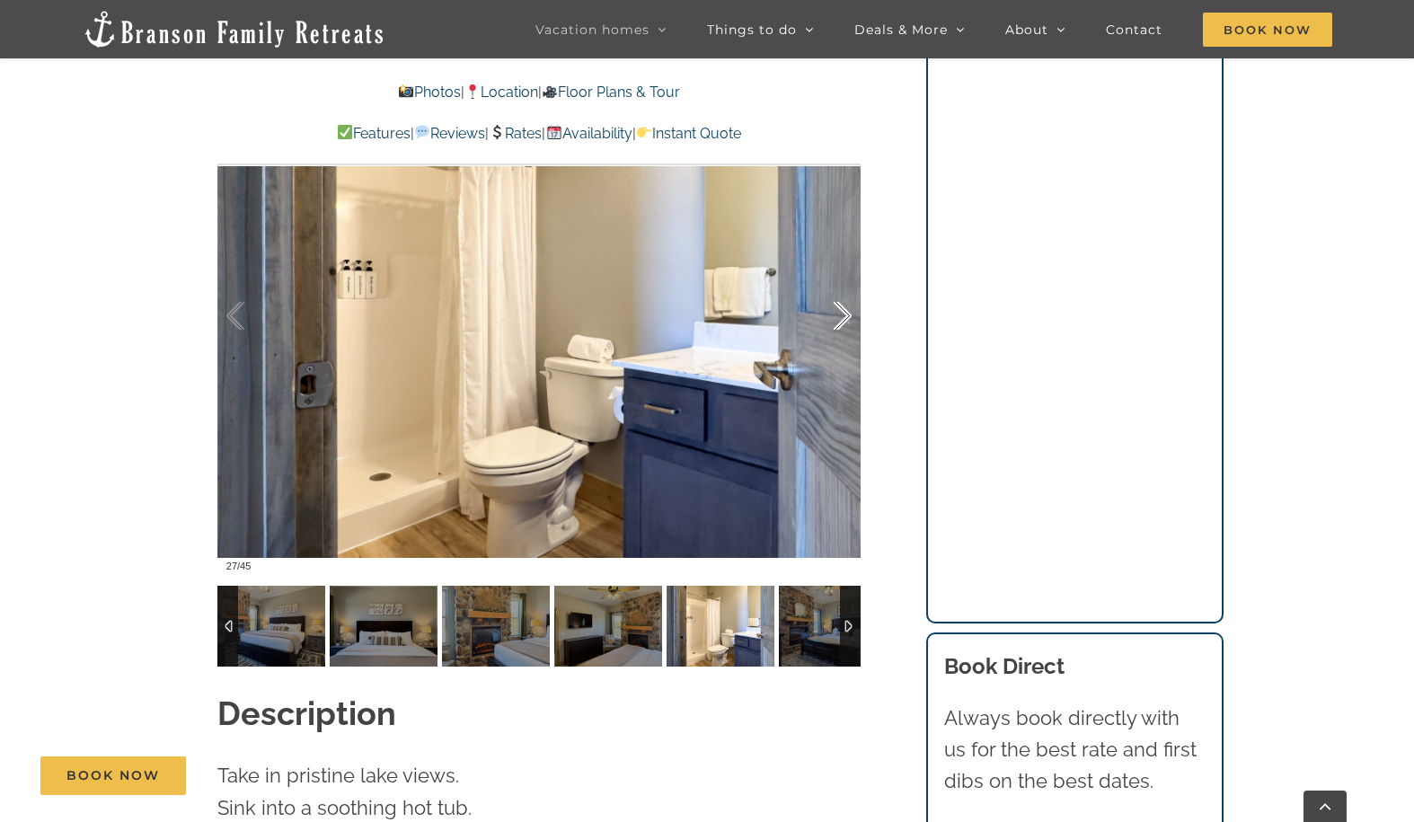
click at [846, 283] on div at bounding box center [824, 316] width 56 height 111
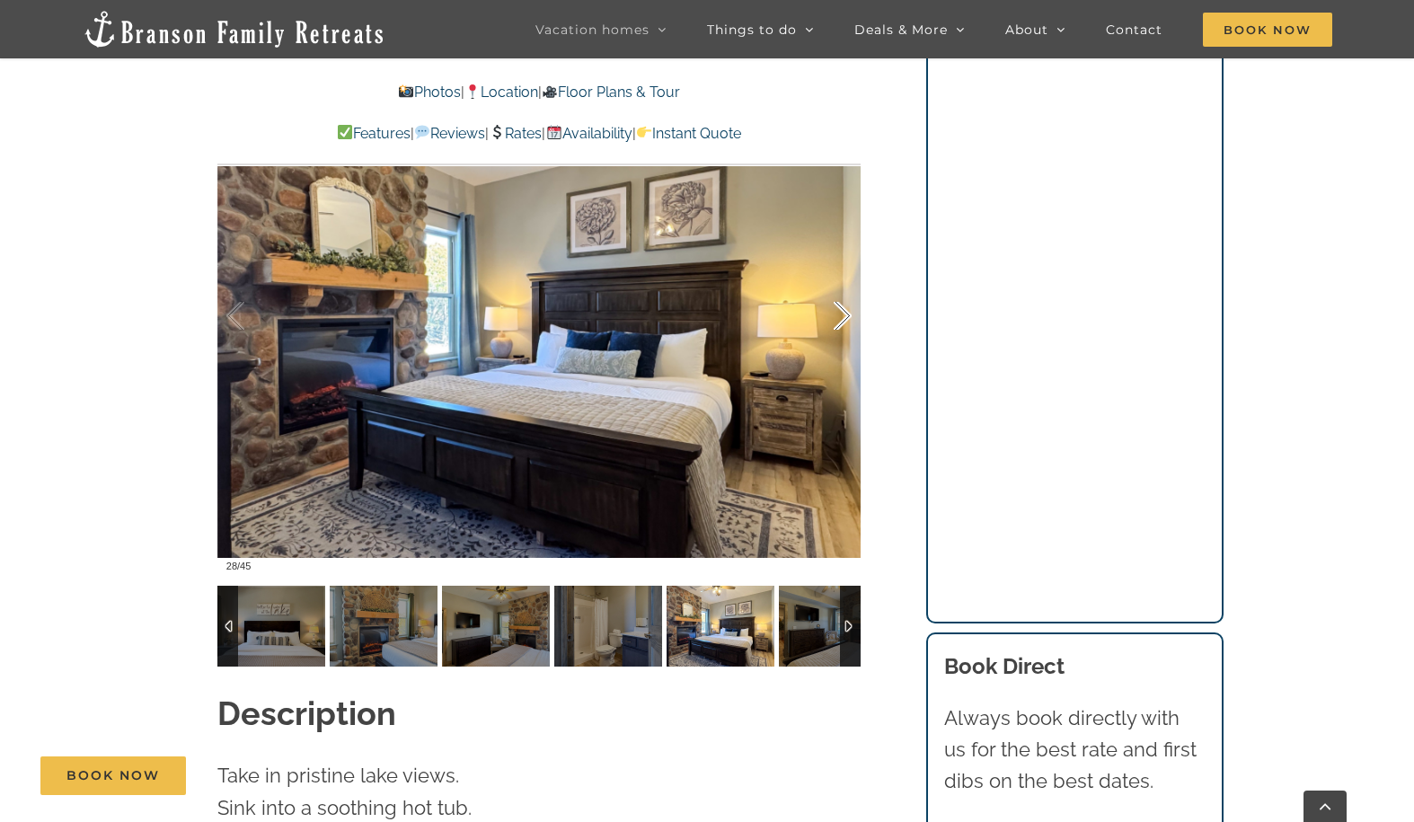
click at [846, 283] on div at bounding box center [824, 316] width 56 height 111
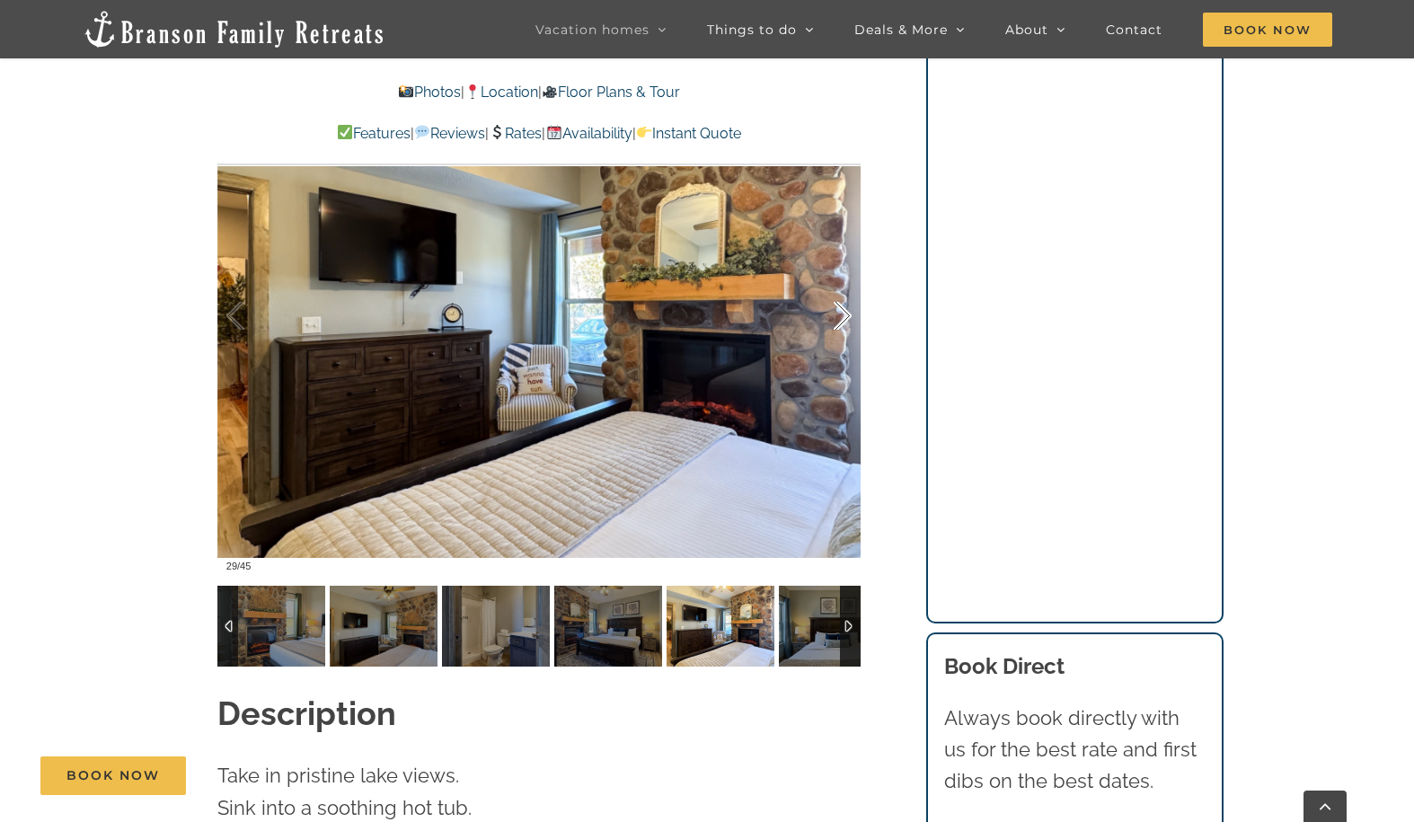
click at [846, 284] on div at bounding box center [824, 316] width 56 height 111
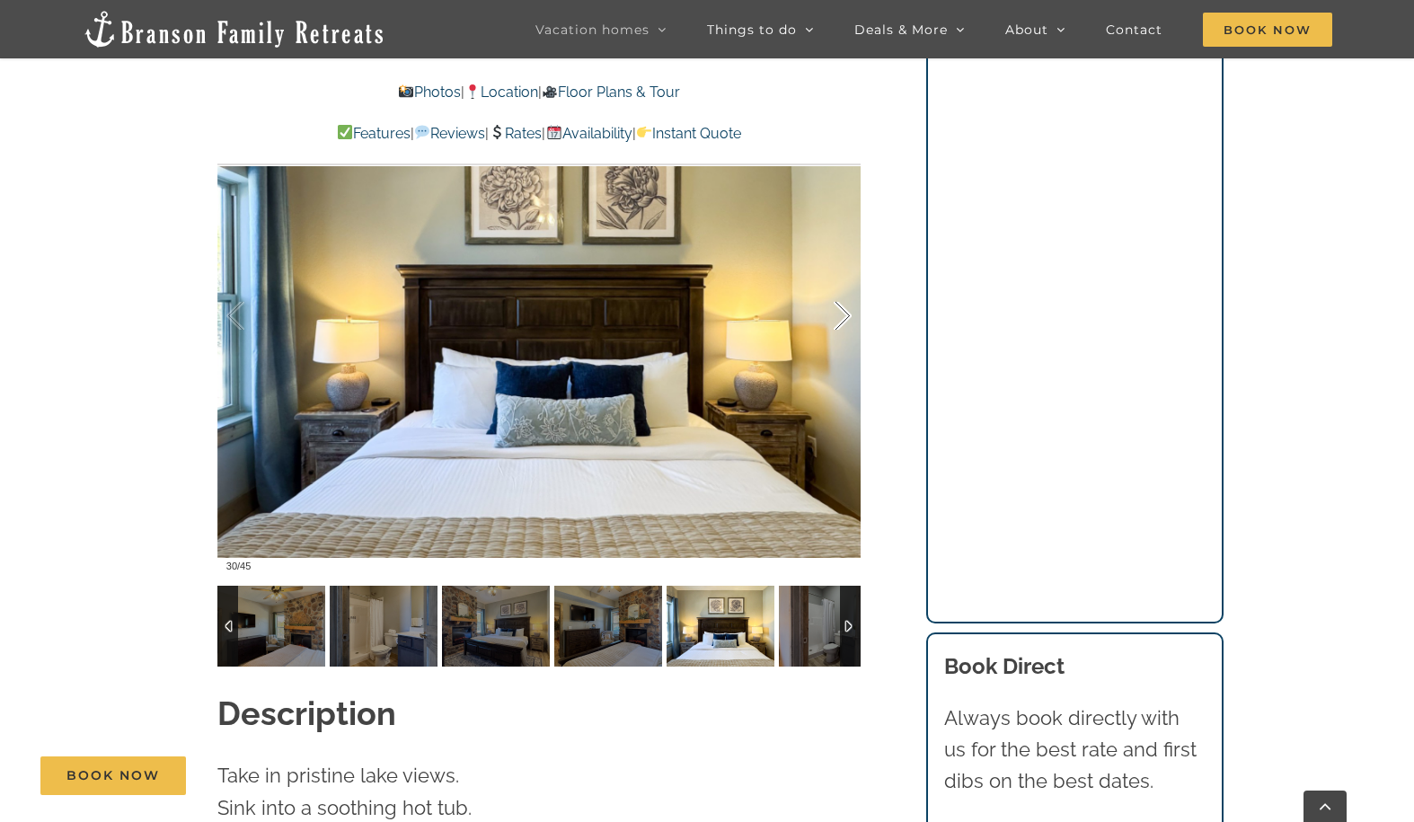
click at [846, 284] on div at bounding box center [824, 316] width 56 height 111
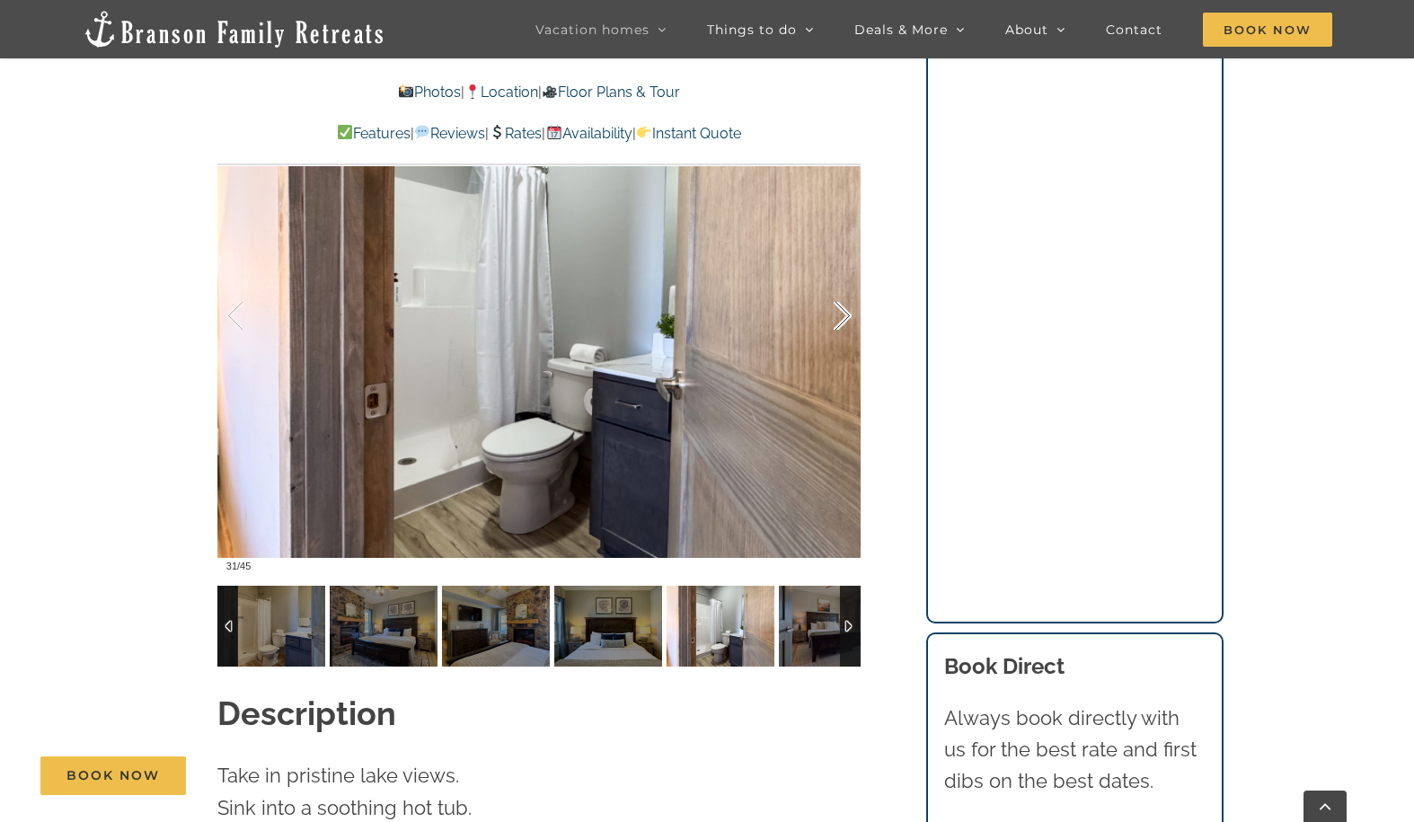
click at [846, 284] on div at bounding box center [824, 316] width 56 height 111
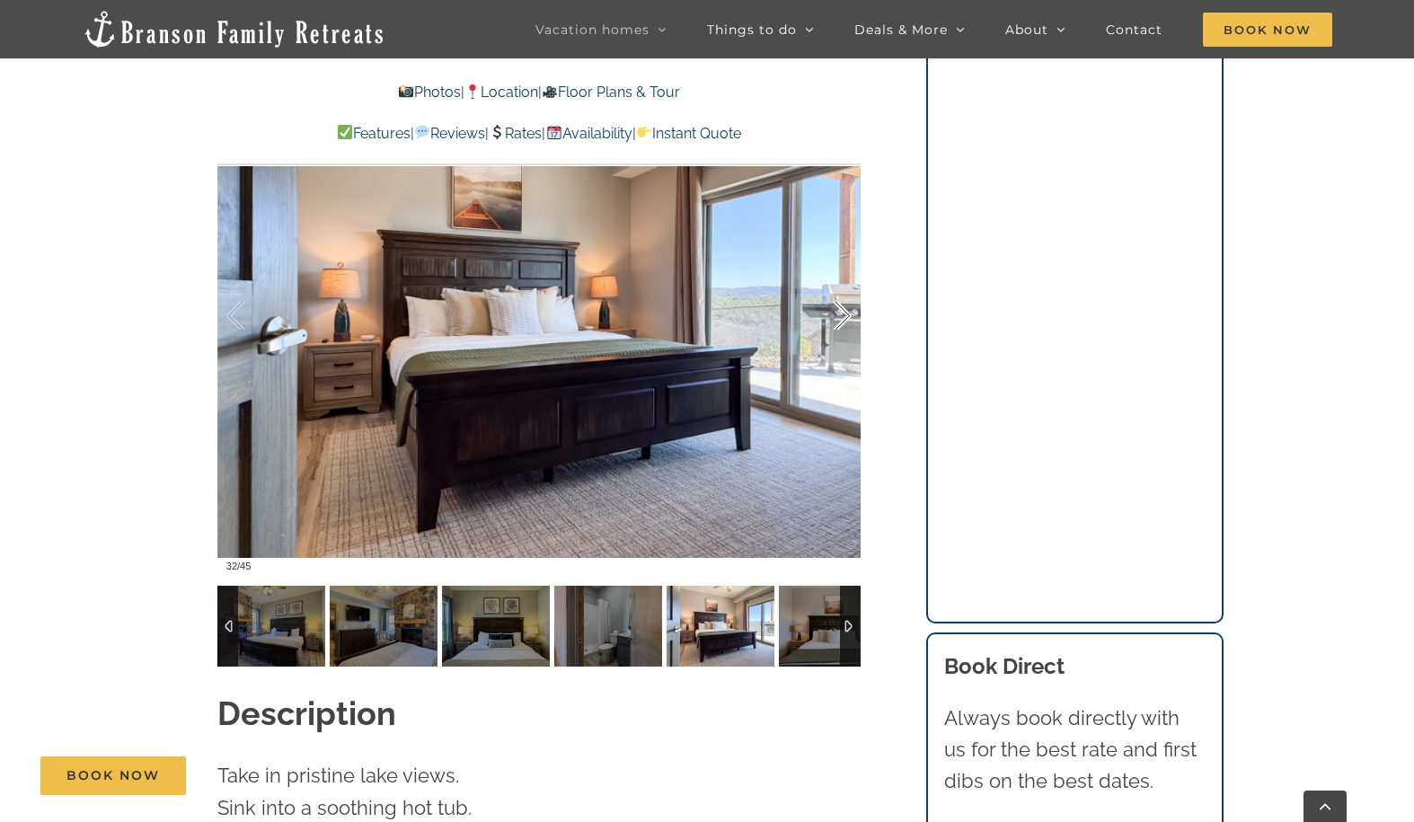
click at [846, 284] on div at bounding box center [824, 316] width 56 height 111
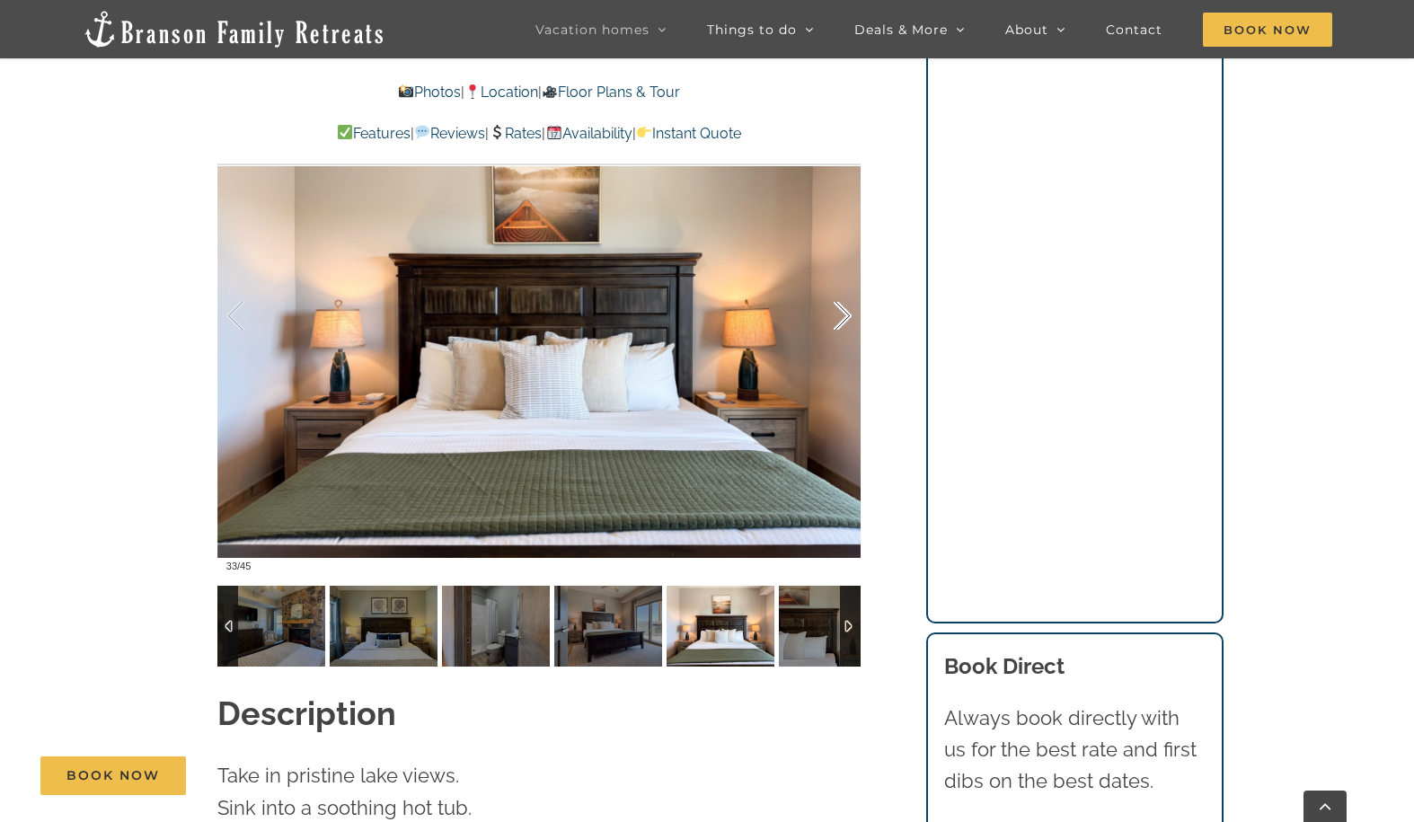
click at [846, 284] on div at bounding box center [824, 316] width 56 height 111
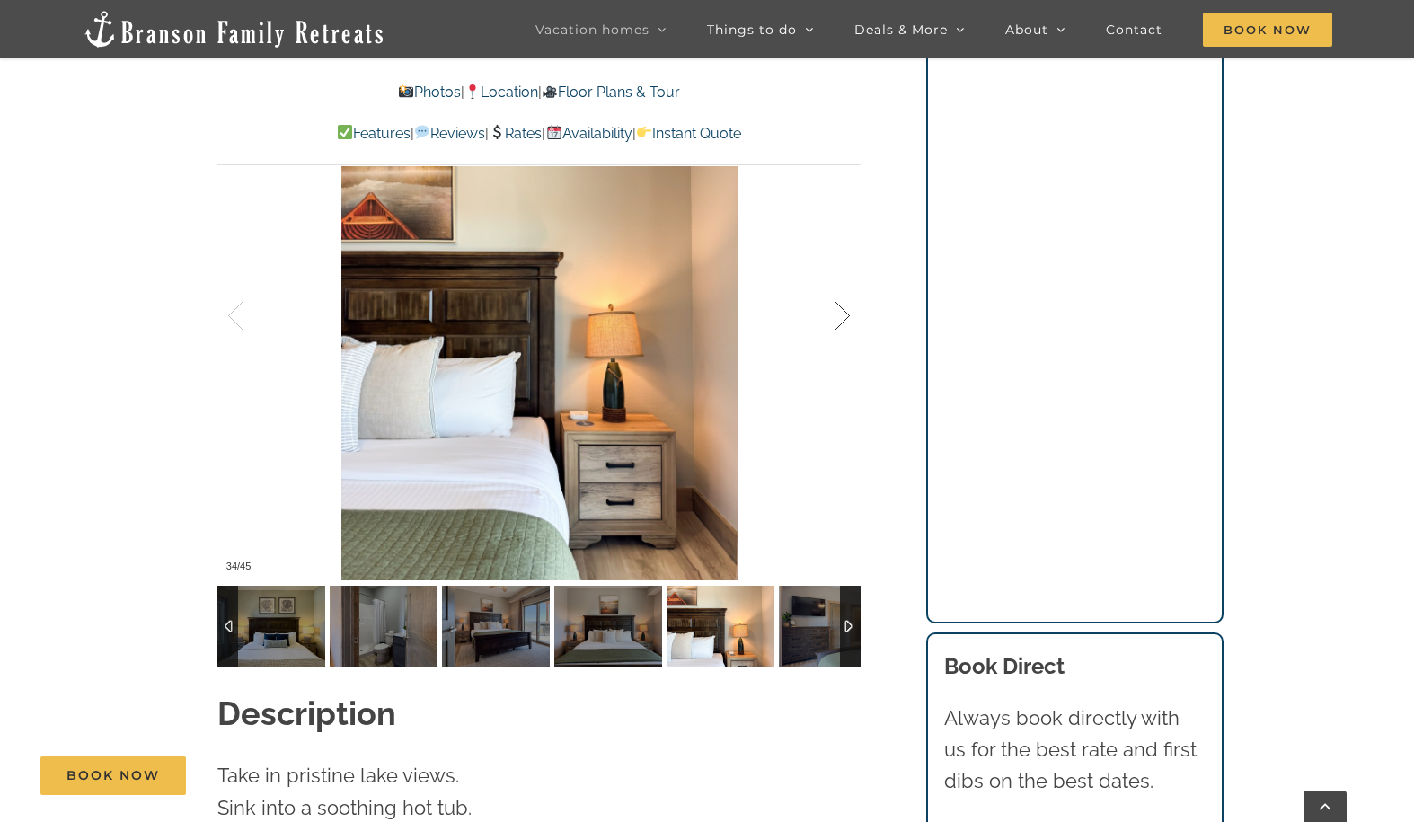
click at [846, 284] on div at bounding box center [824, 316] width 56 height 111
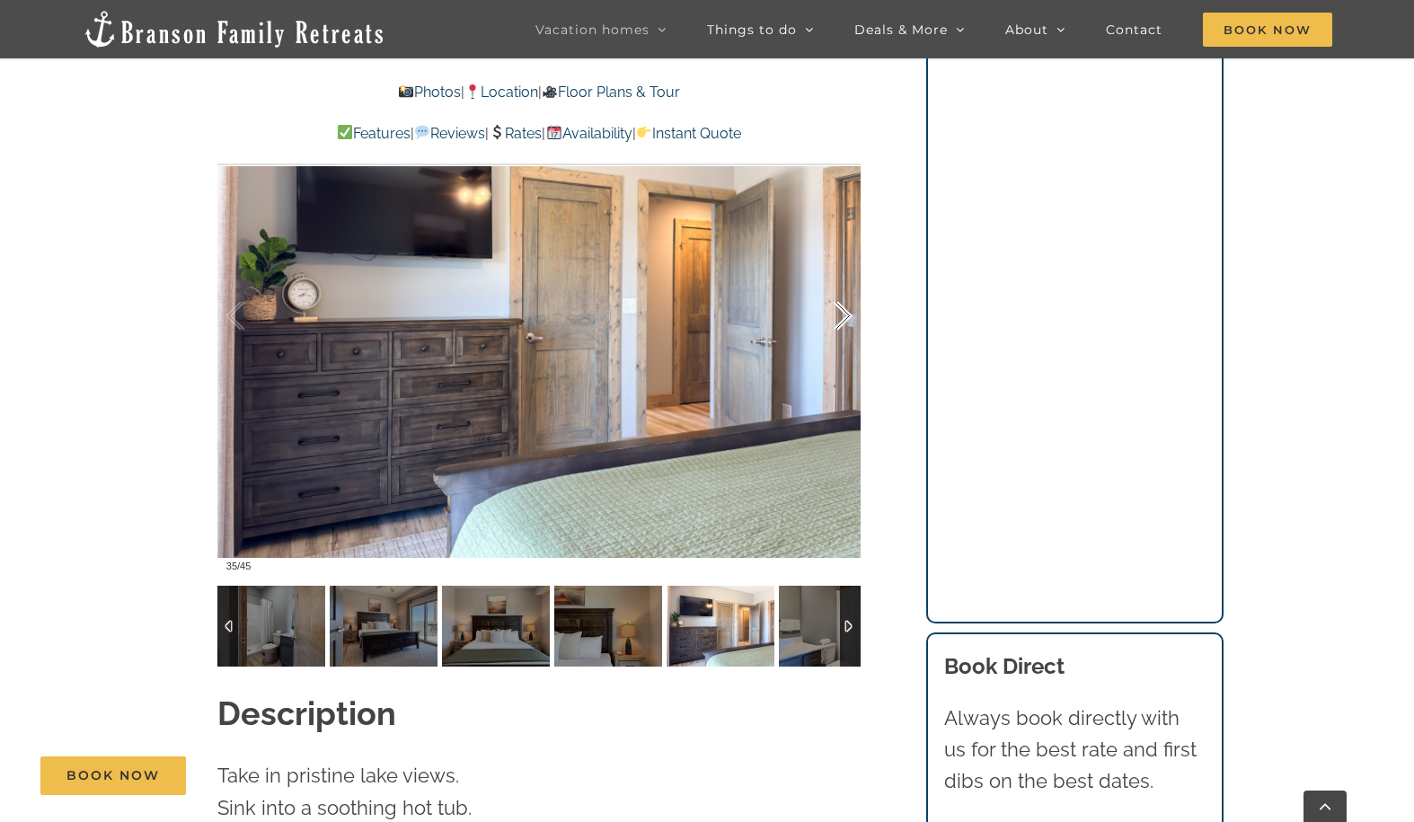
click at [846, 284] on div at bounding box center [824, 316] width 56 height 111
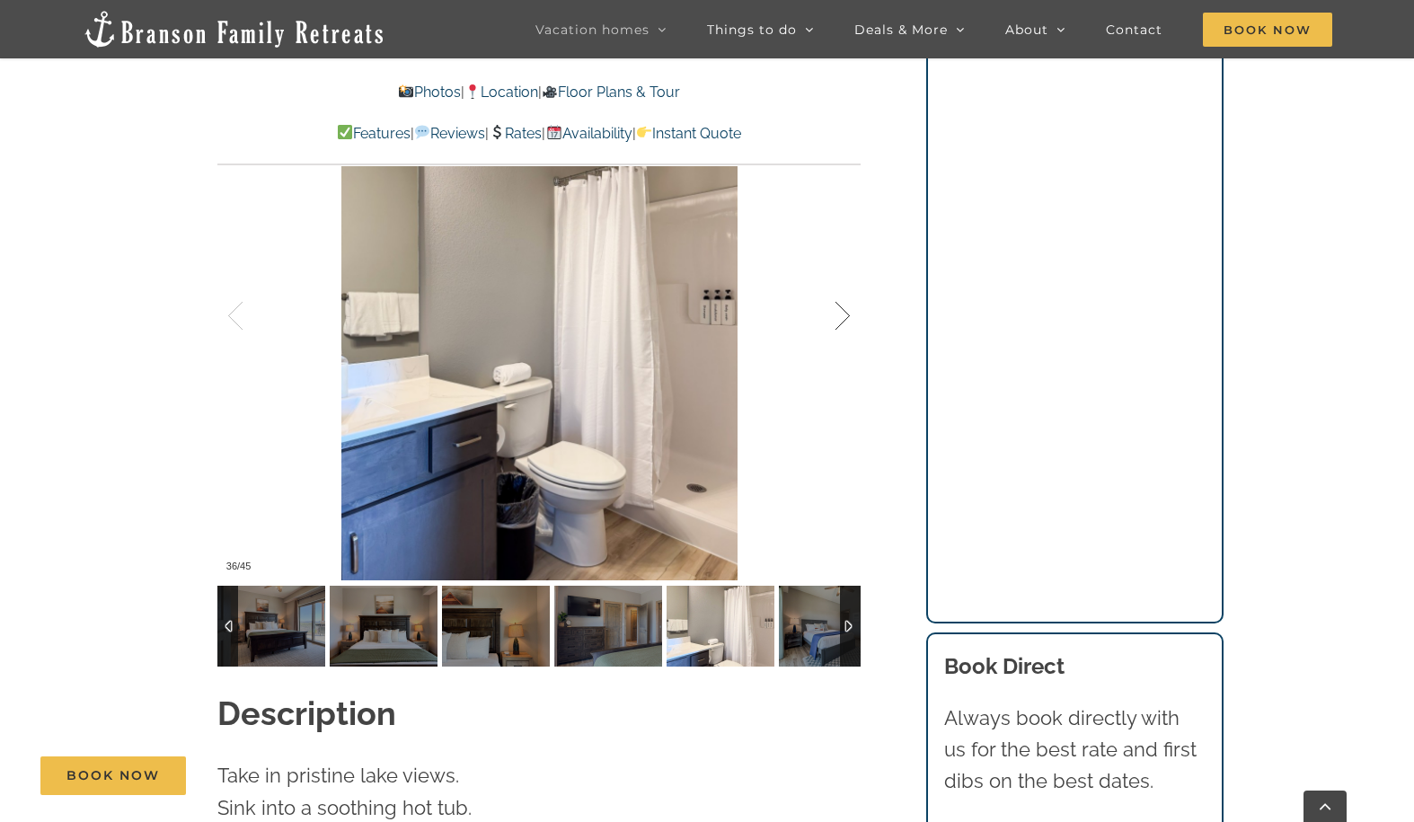
click at [846, 284] on div at bounding box center [824, 316] width 56 height 111
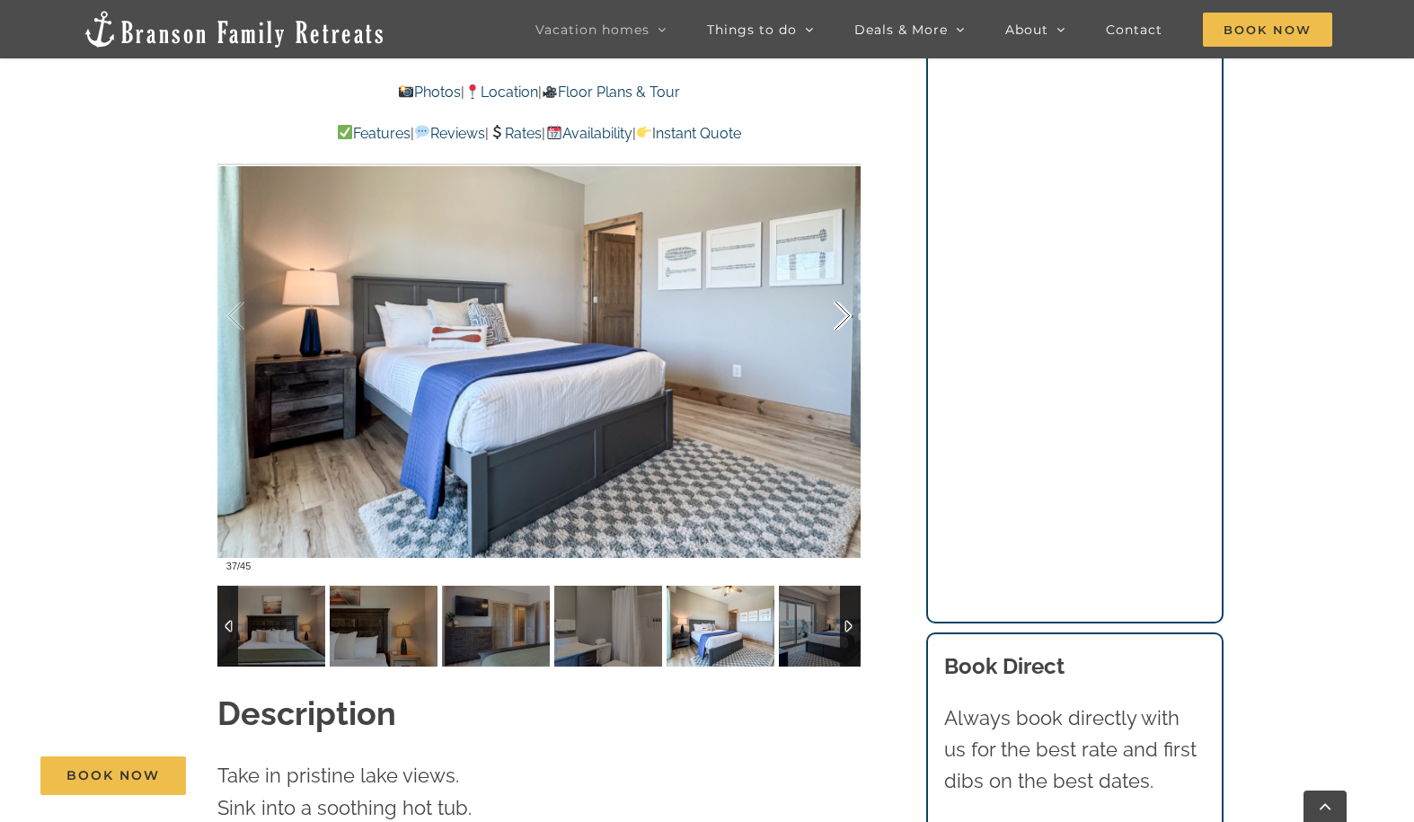
click at [846, 284] on div at bounding box center [824, 316] width 56 height 111
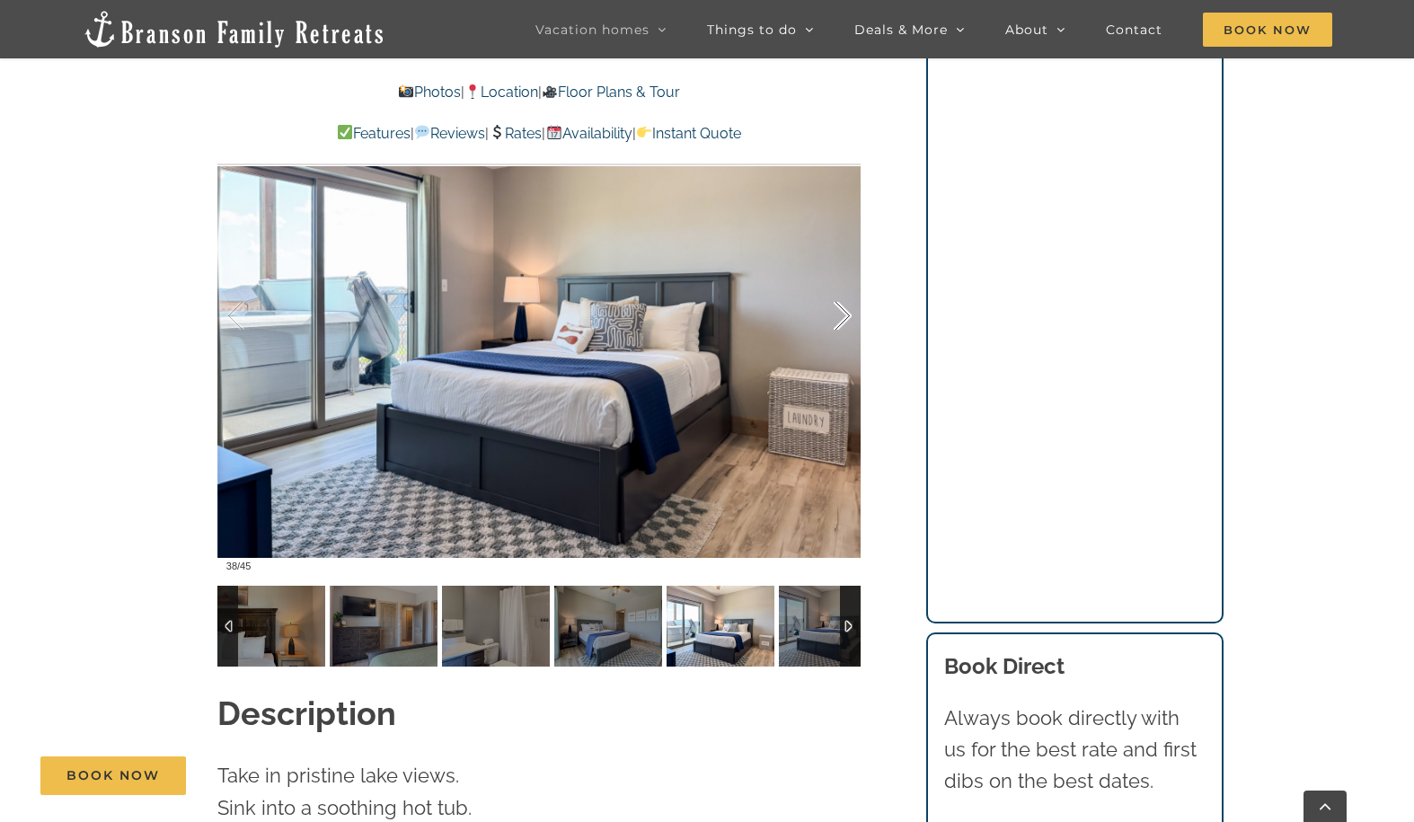
click at [846, 284] on div at bounding box center [824, 316] width 56 height 111
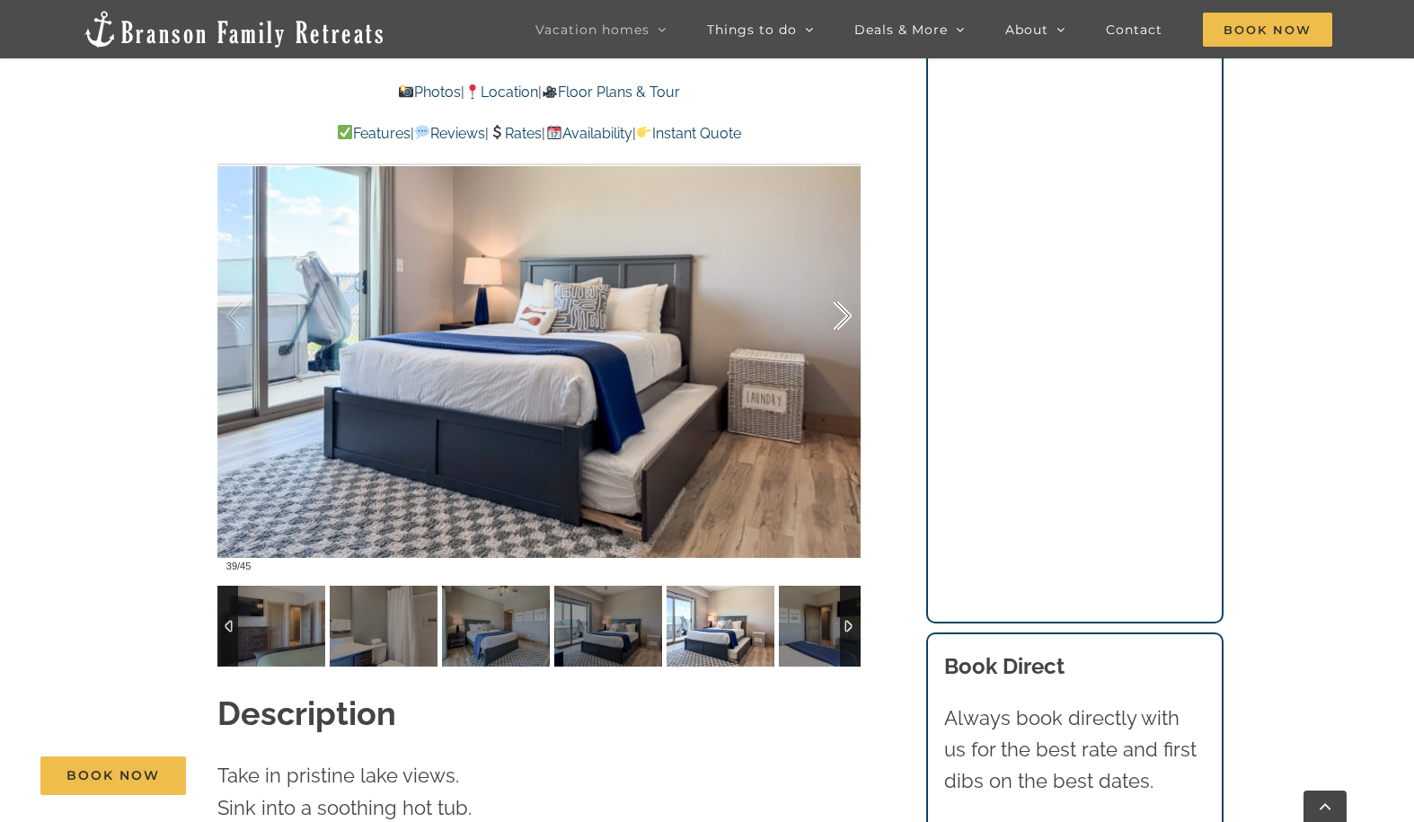
click at [846, 284] on div at bounding box center [824, 316] width 56 height 111
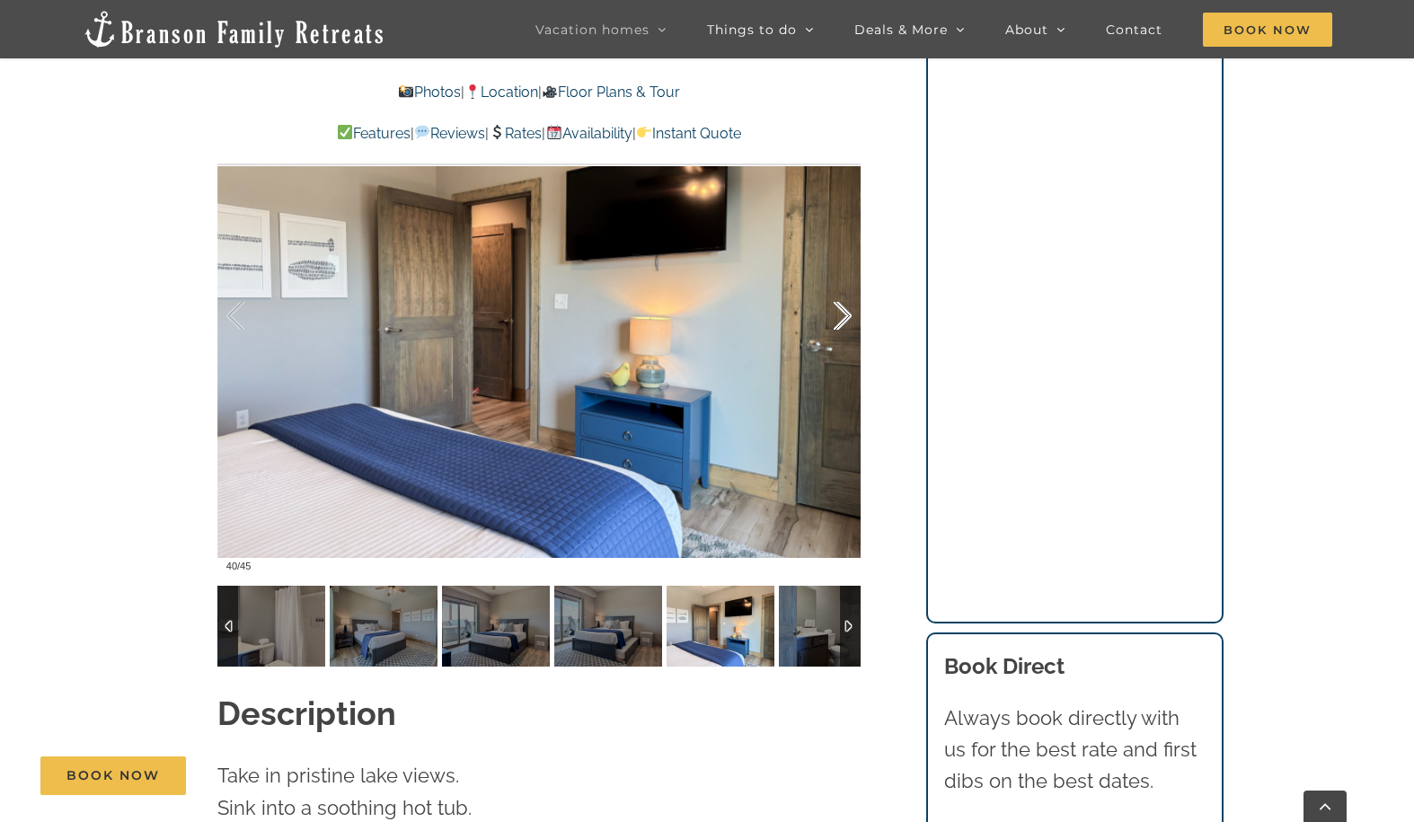
click at [846, 284] on div at bounding box center [824, 316] width 56 height 111
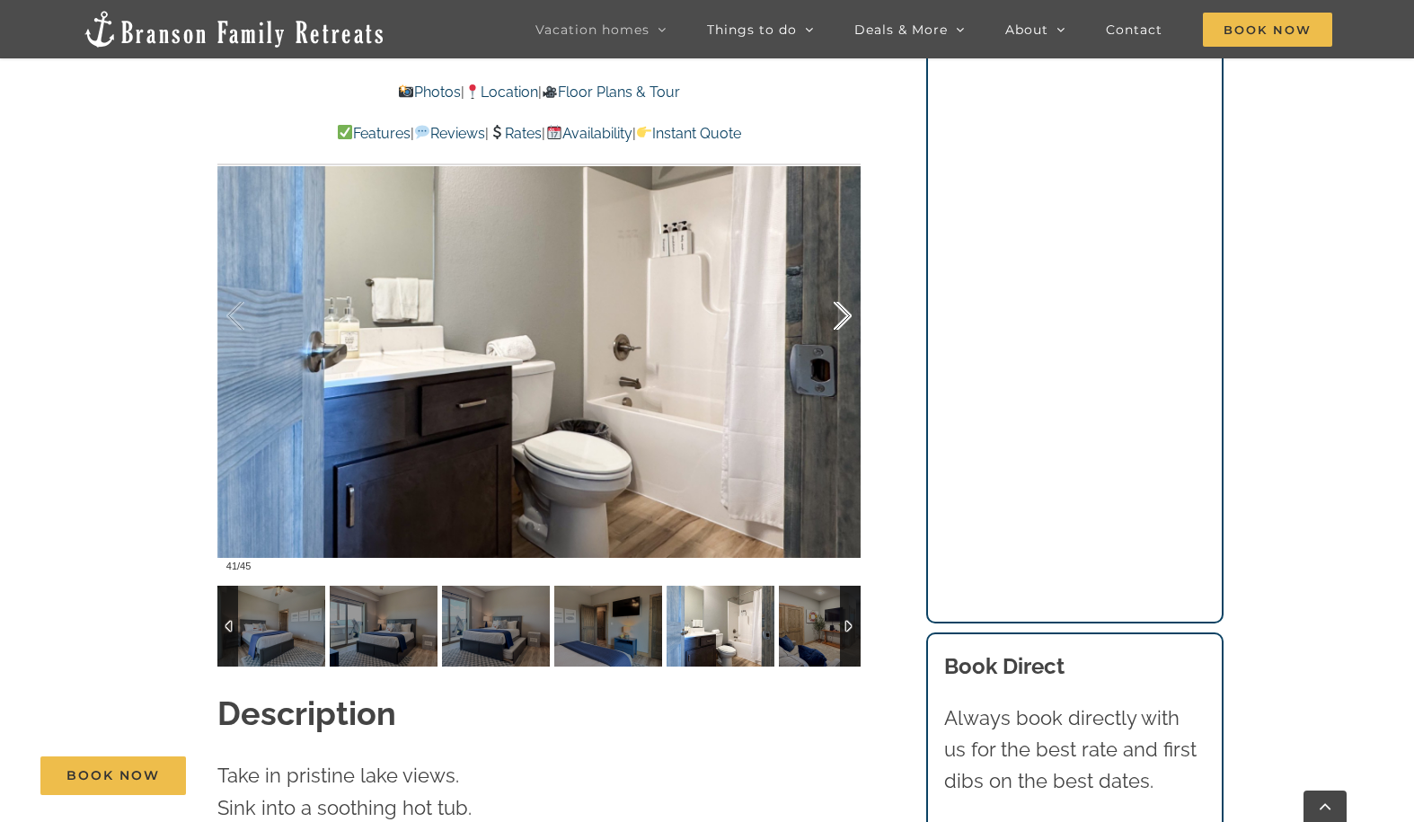
click at [846, 284] on div at bounding box center [824, 316] width 56 height 111
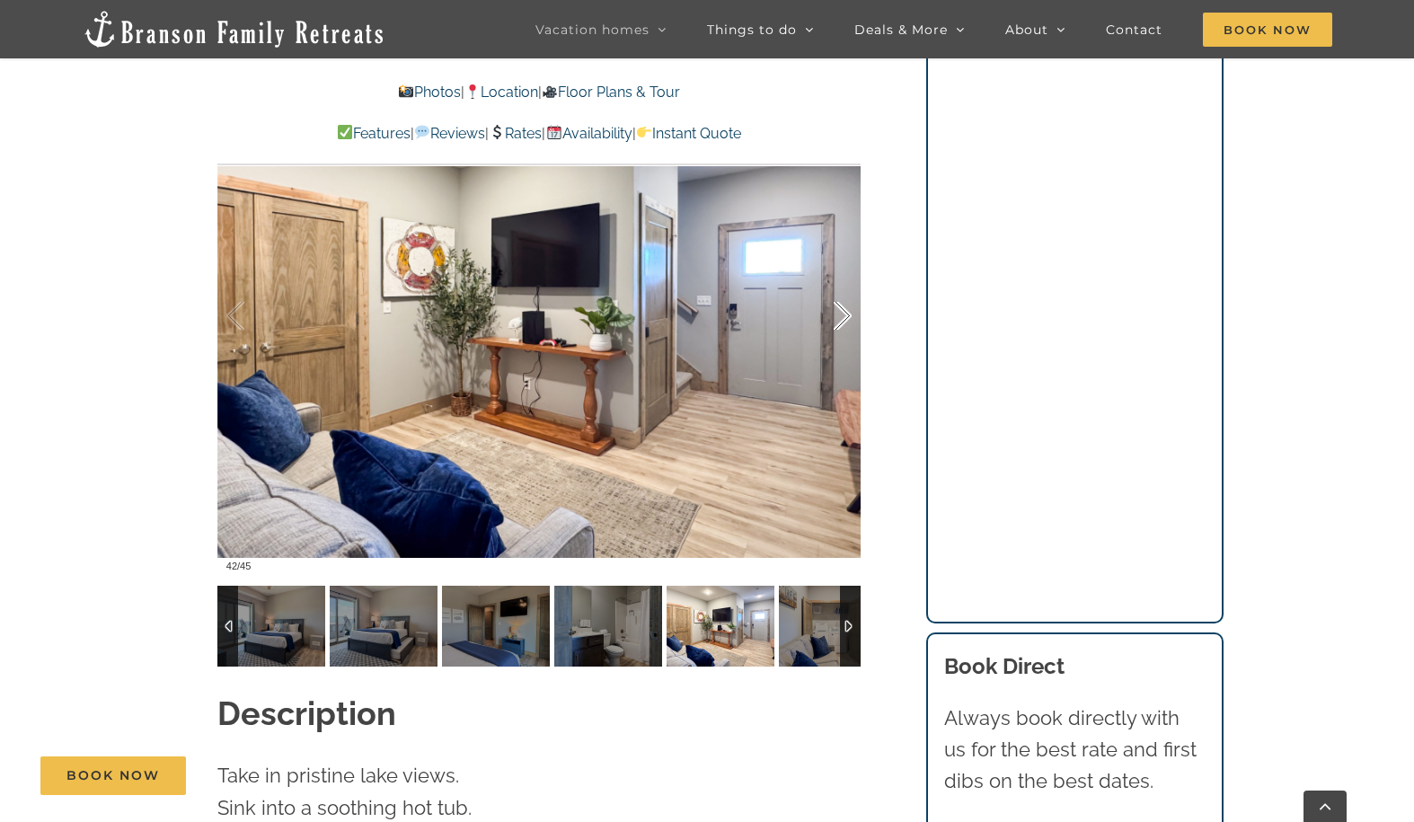
click at [846, 284] on div at bounding box center [824, 316] width 56 height 111
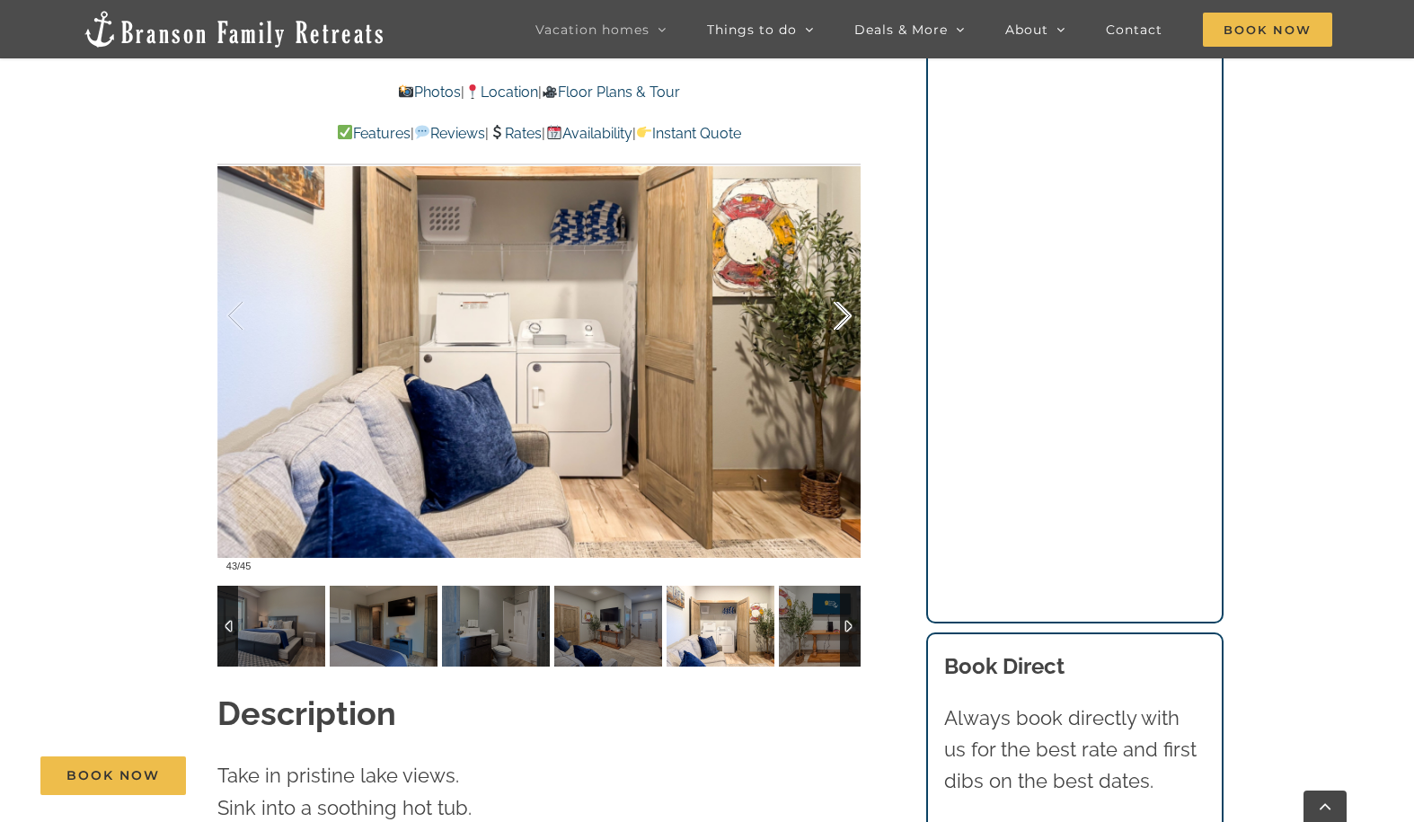
click at [846, 284] on div at bounding box center [824, 316] width 56 height 111
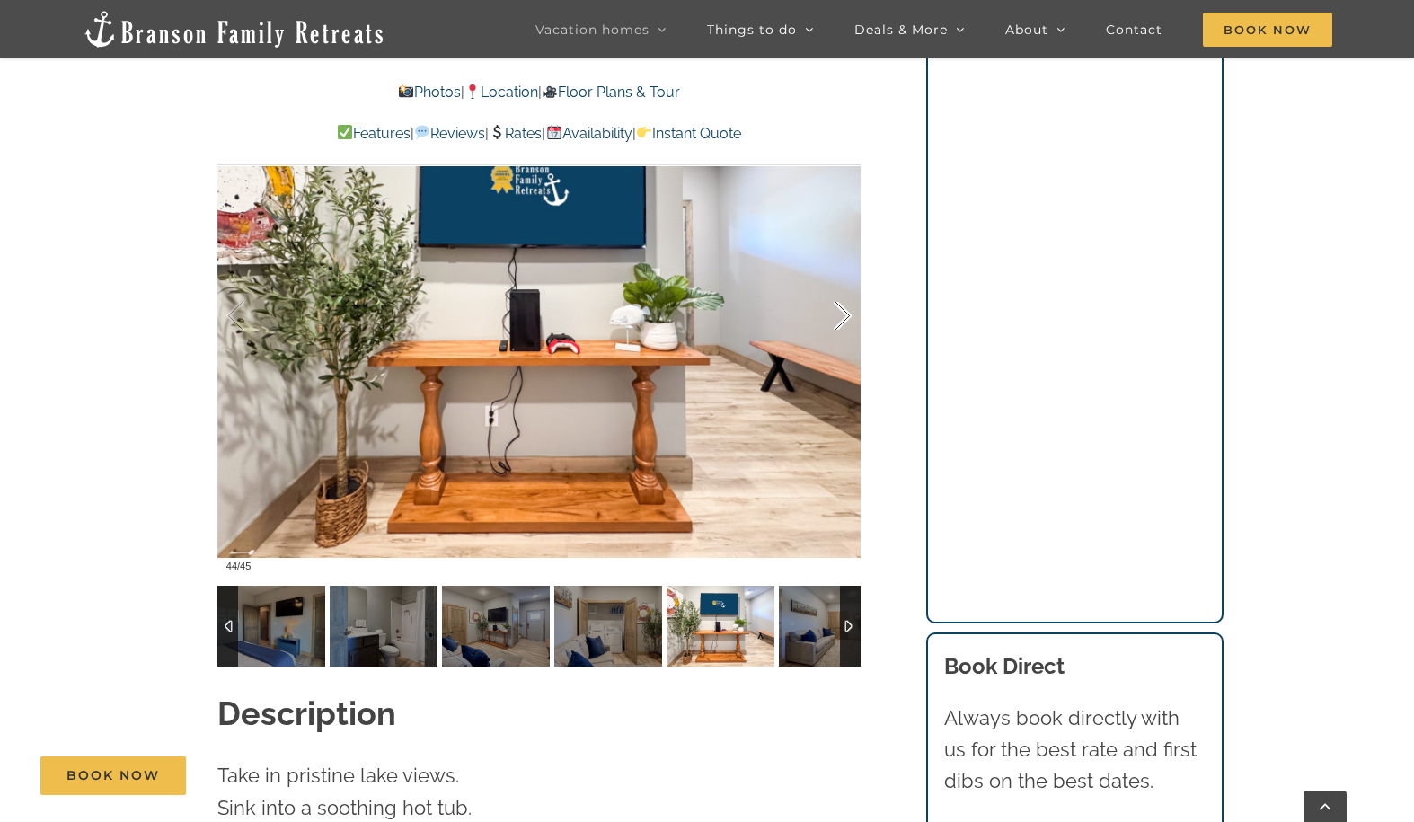
click at [846, 284] on div at bounding box center [824, 316] width 56 height 111
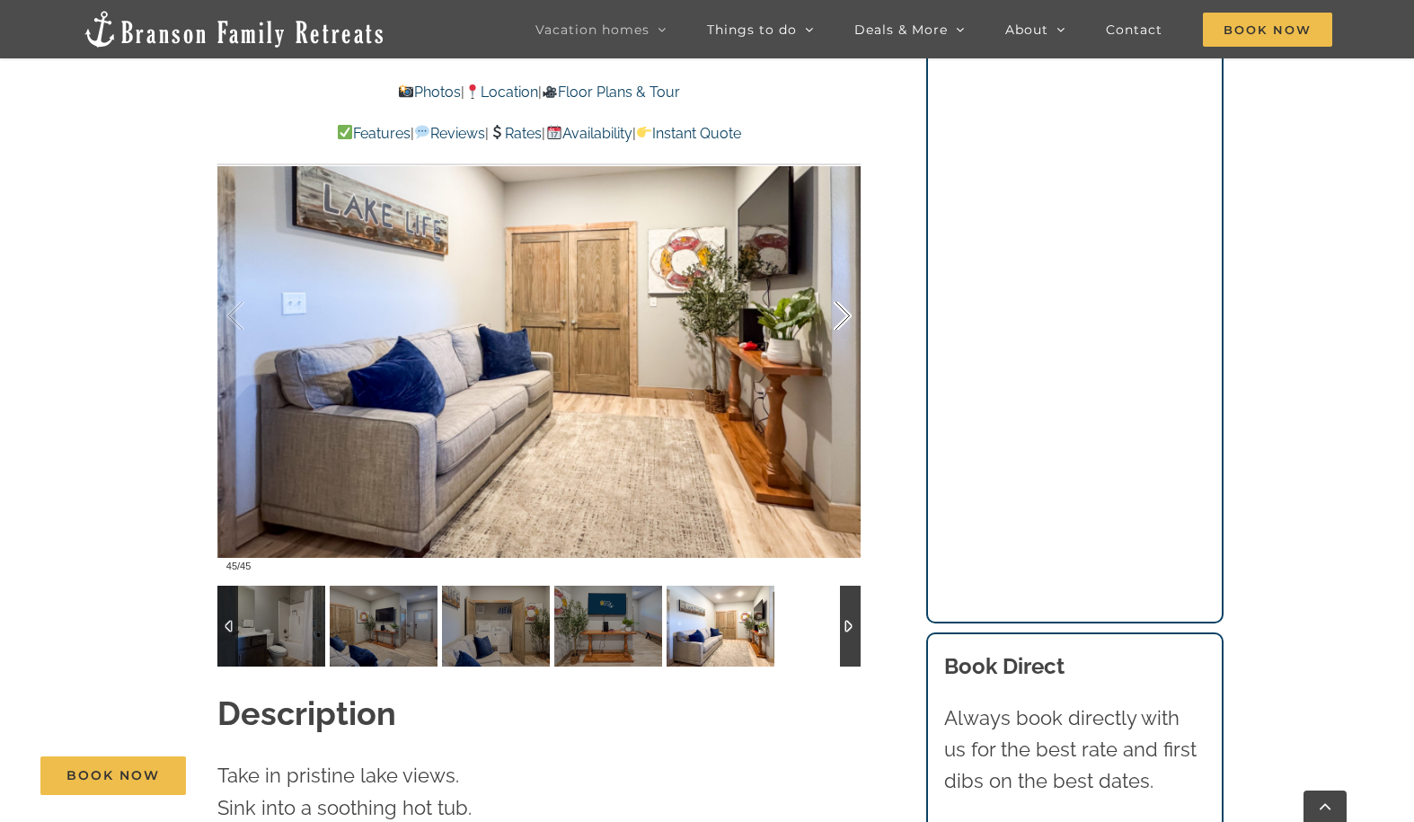
click at [846, 284] on div at bounding box center [824, 316] width 56 height 111
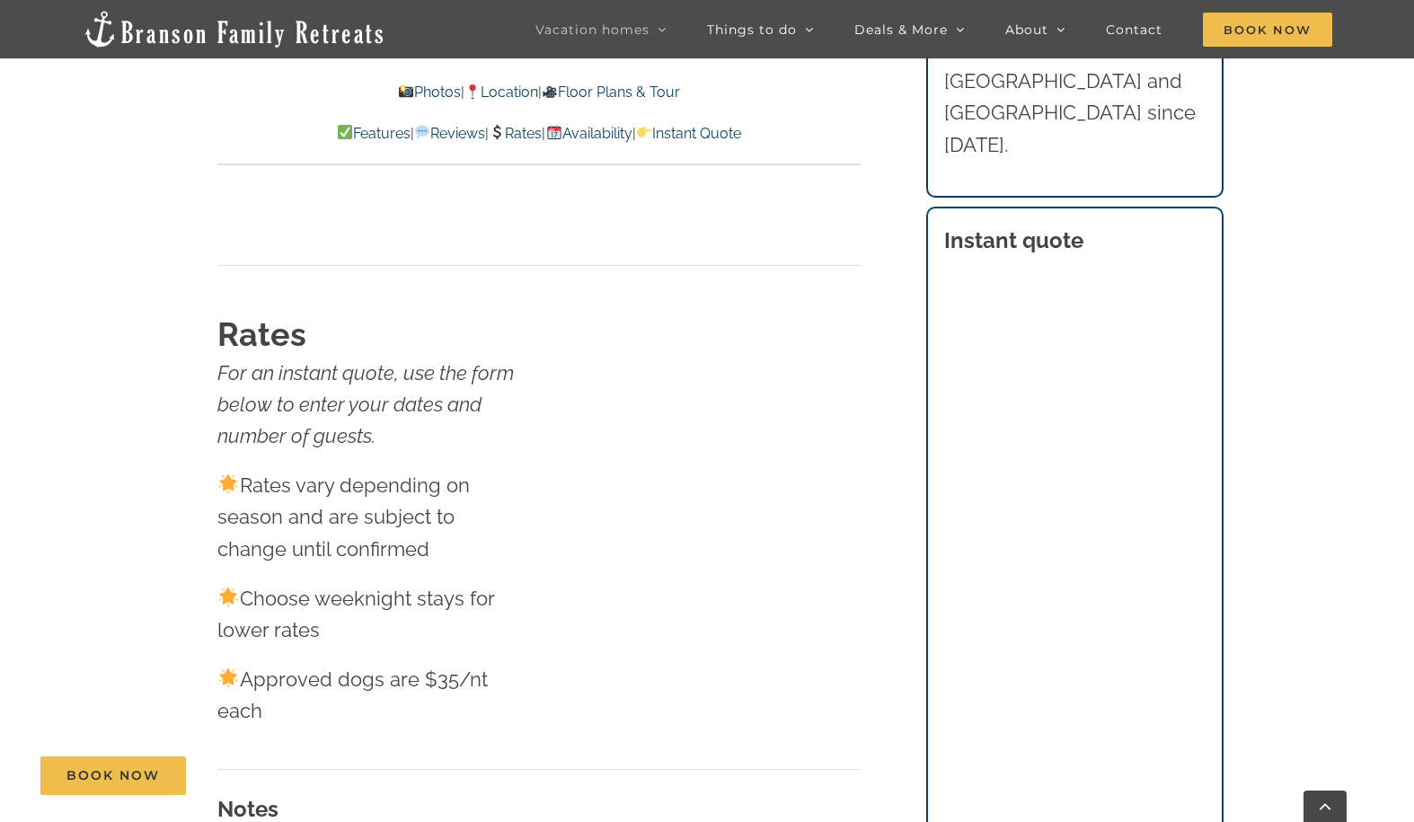
scroll to position [10522, 0]
